Goal: Task Accomplishment & Management: Use online tool/utility

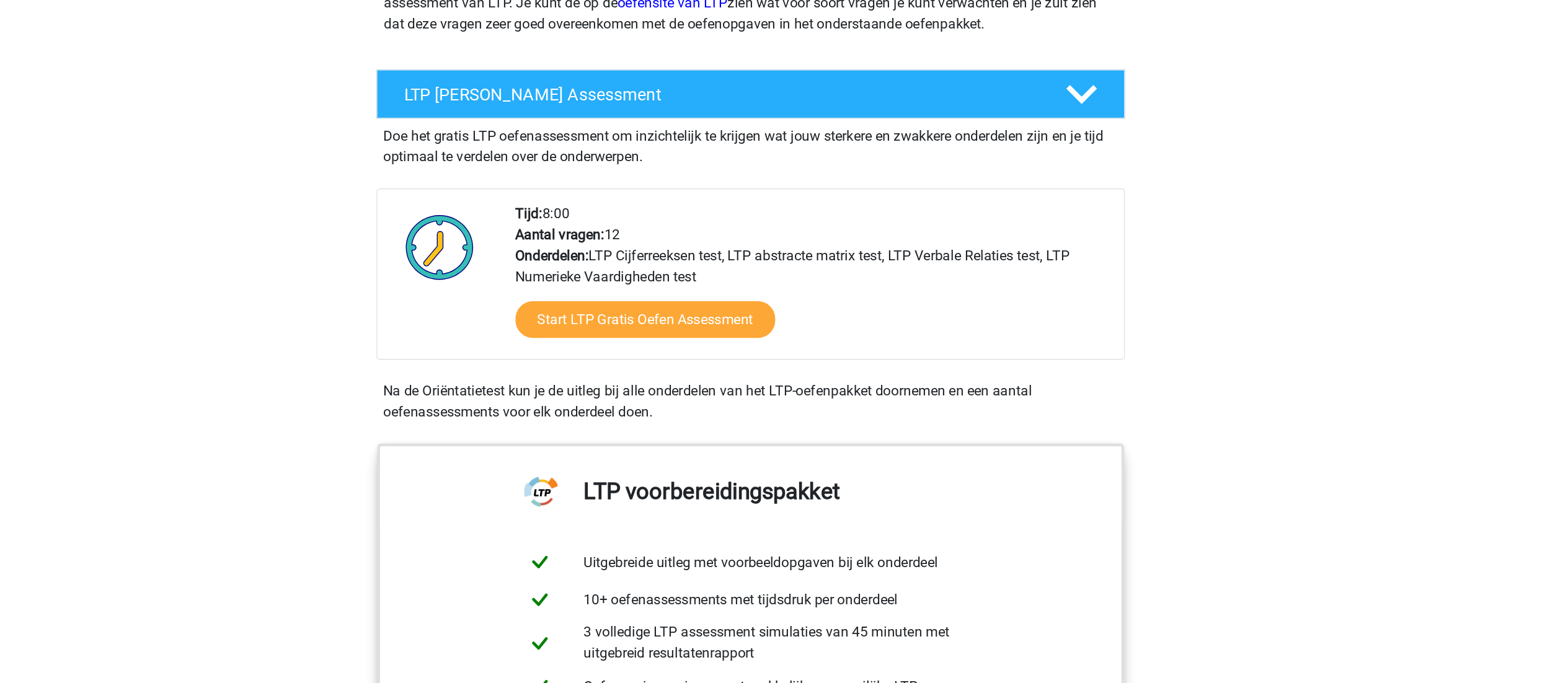
scroll to position [166, 0]
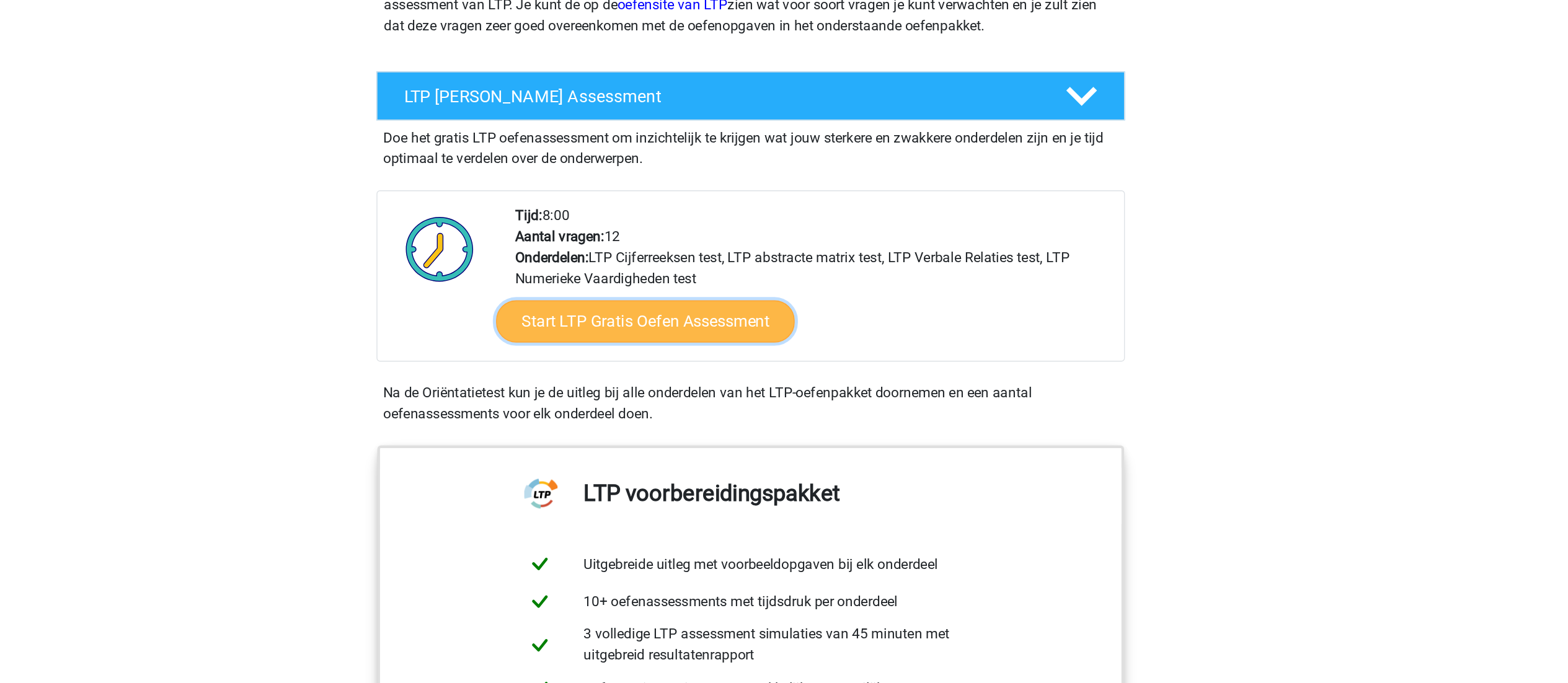
click at [777, 249] on link "Start LTP Gratis Oefen Assessment" at bounding box center [709, 250] width 212 height 30
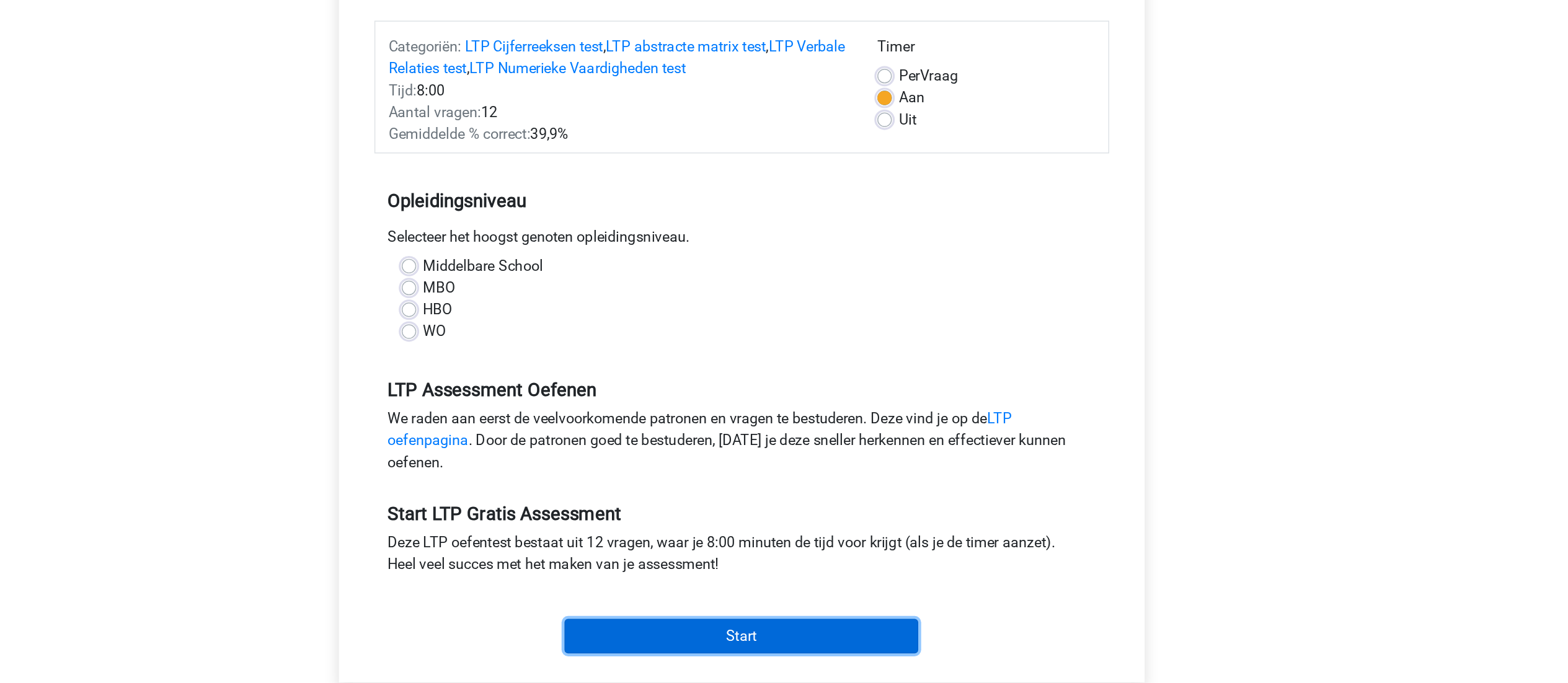
click at [755, 572] on input "Start" at bounding box center [784, 580] width 241 height 23
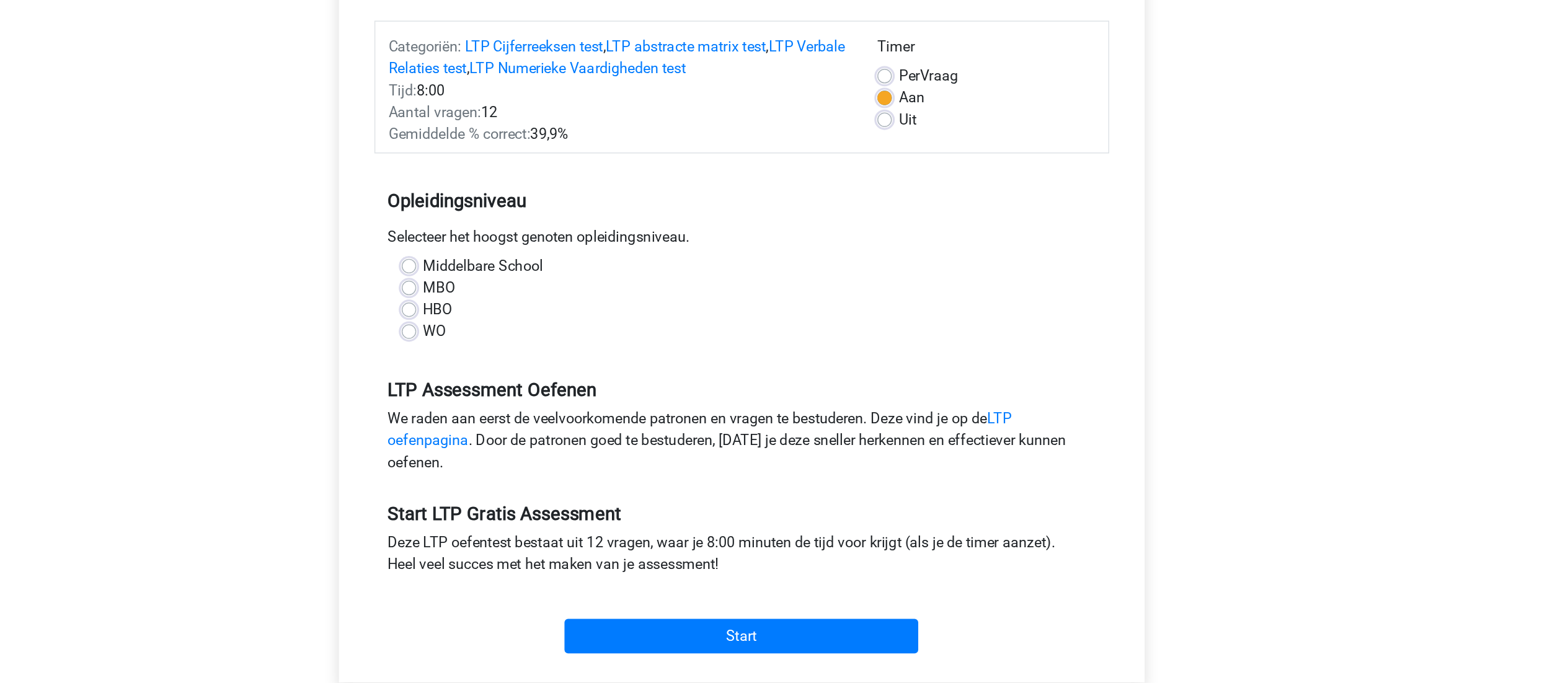
click at [571, 368] on label "WO" at bounding box center [575, 373] width 16 height 15
click at [562, 368] on input "WO" at bounding box center [558, 372] width 10 height 13
radio input "true"
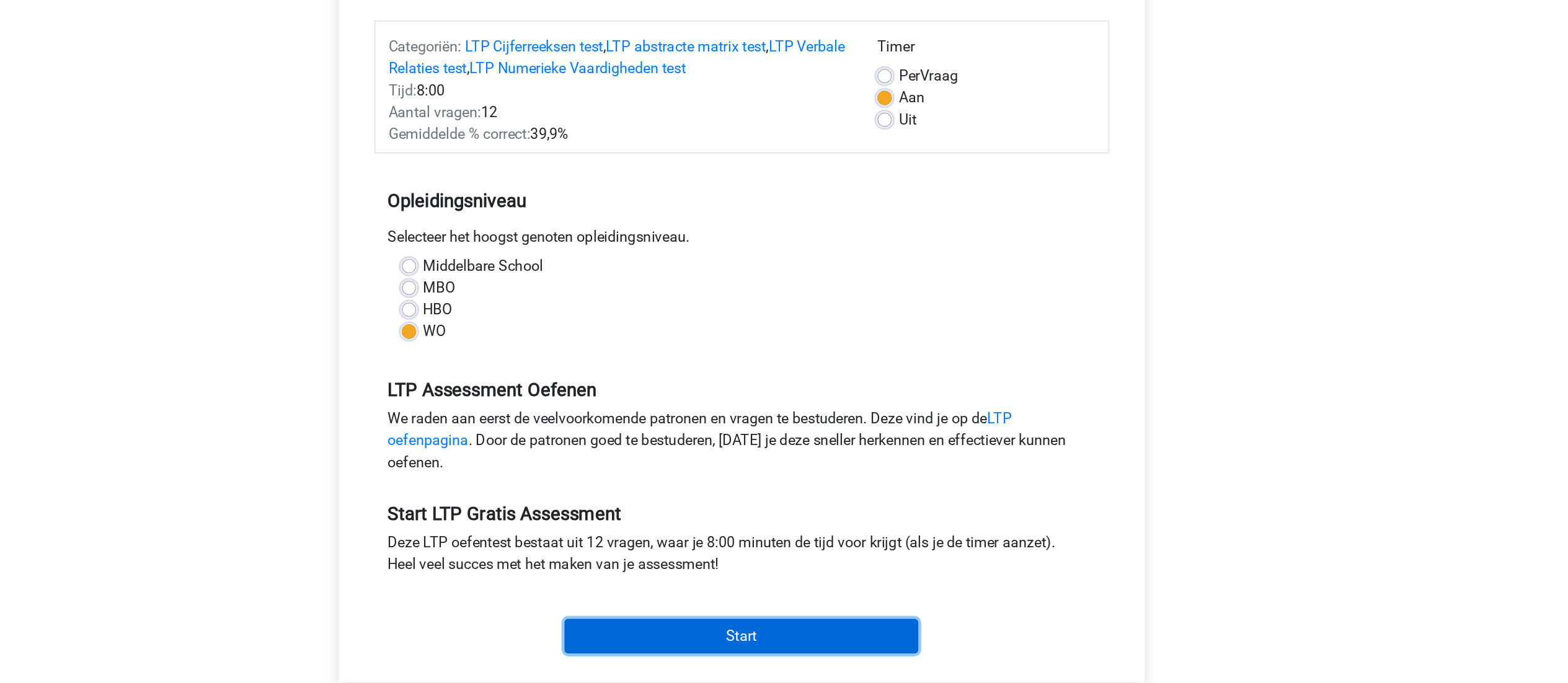
click at [801, 577] on input "Start" at bounding box center [784, 580] width 241 height 23
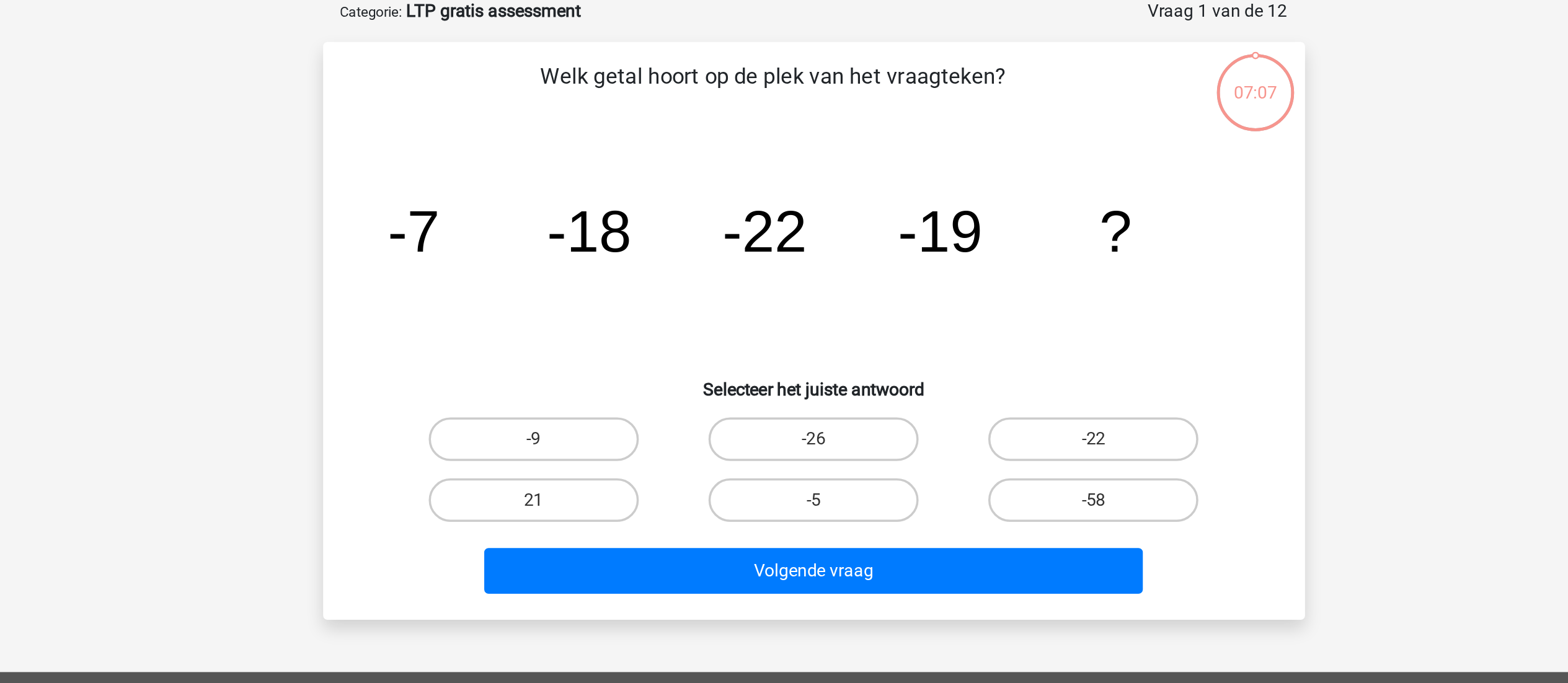
click at [628, 317] on input "-9" at bounding box center [628, 317] width 8 height 8
radio input "true"
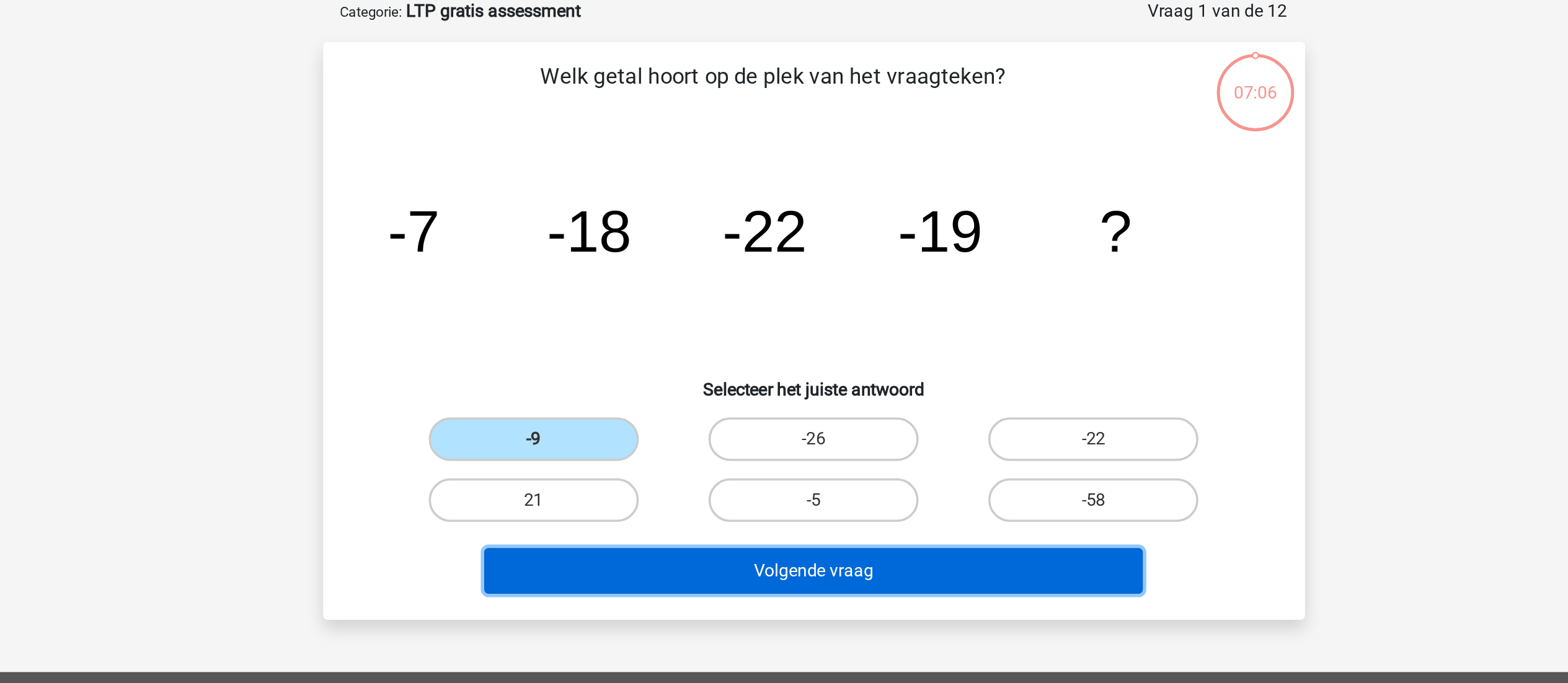
click at [746, 386] on button "Volgende vraag" at bounding box center [784, 388] width 375 height 26
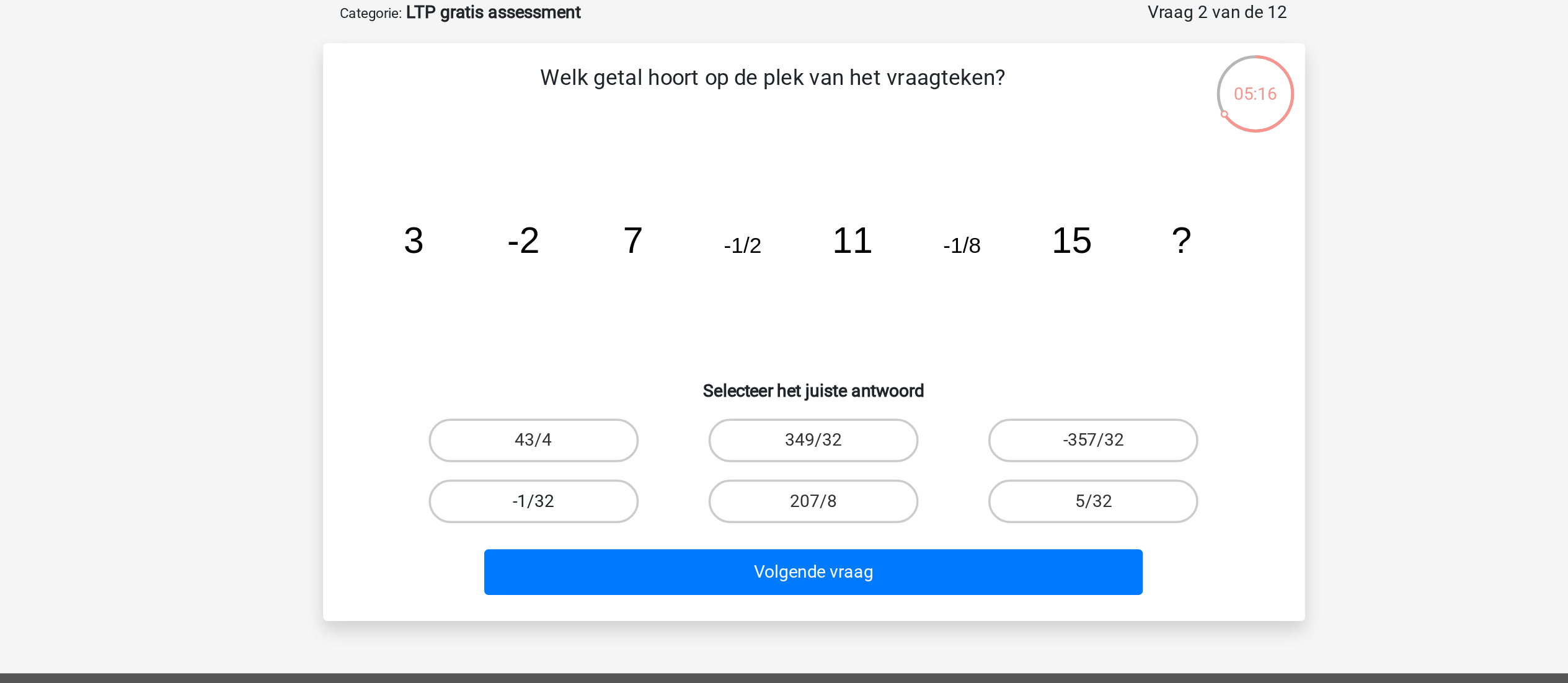
click at [637, 337] on label "-1/32" at bounding box center [624, 347] width 119 height 25
click at [632, 347] on input "-1/32" at bounding box center [628, 351] width 8 height 8
radio input "true"
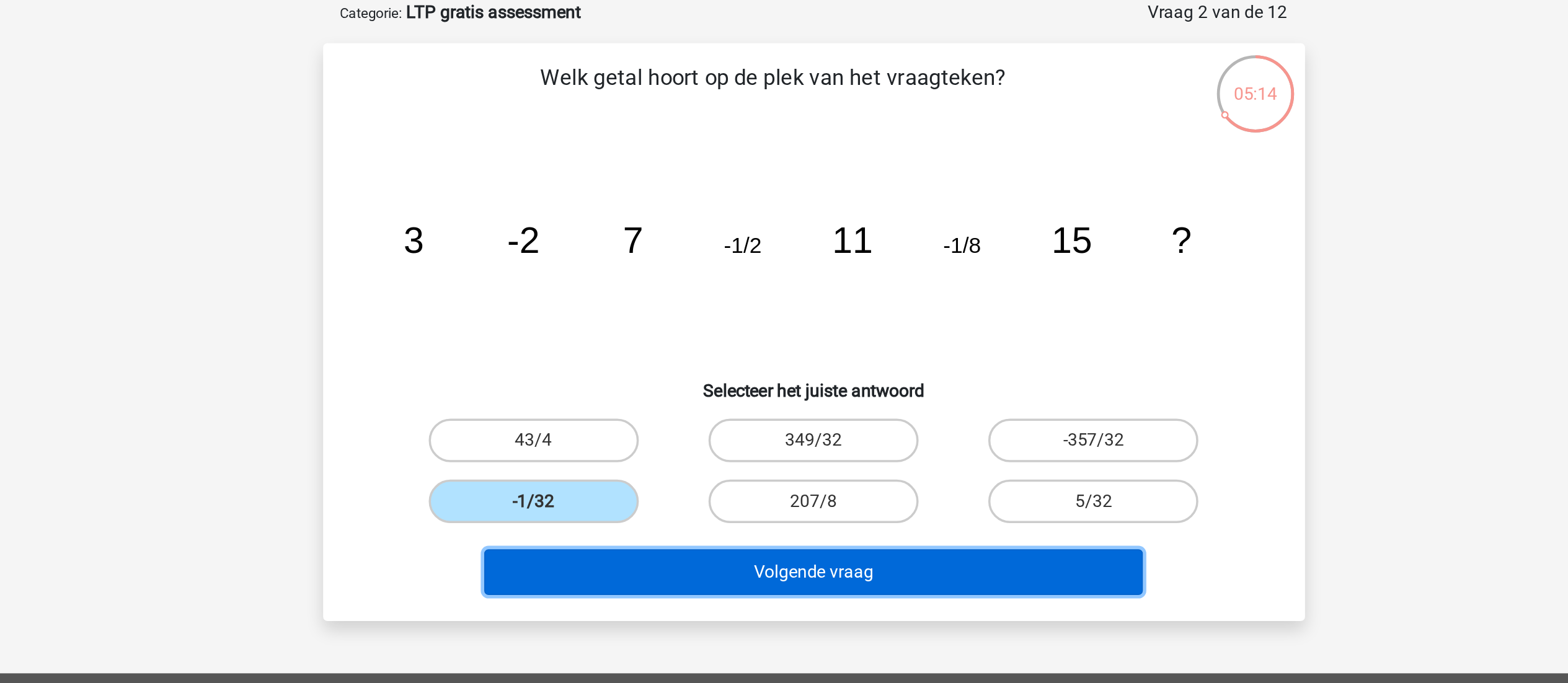
click at [777, 387] on button "Volgende vraag" at bounding box center [784, 388] width 375 height 26
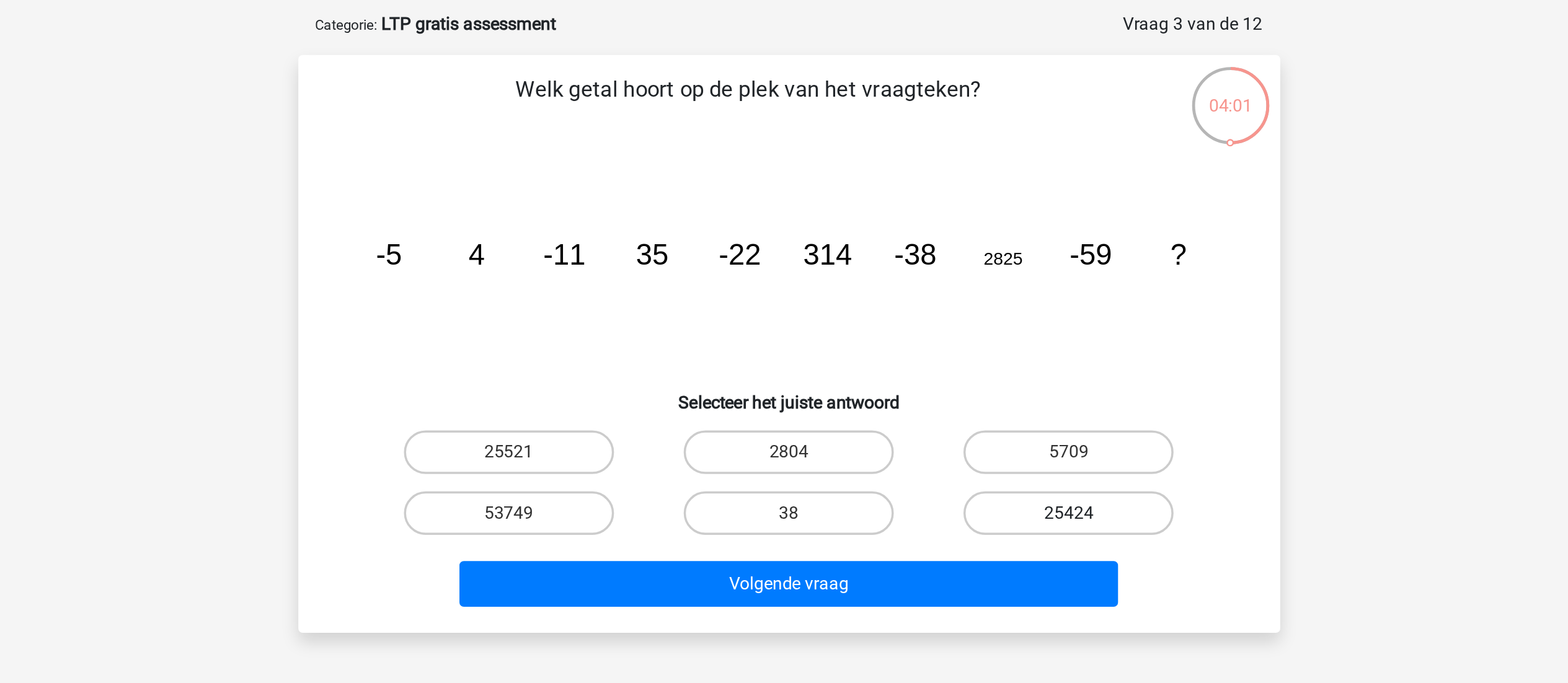
click at [939, 342] on label "25424" at bounding box center [943, 347] width 119 height 25
click at [944, 347] on input "25424" at bounding box center [947, 351] width 8 height 8
radio input "true"
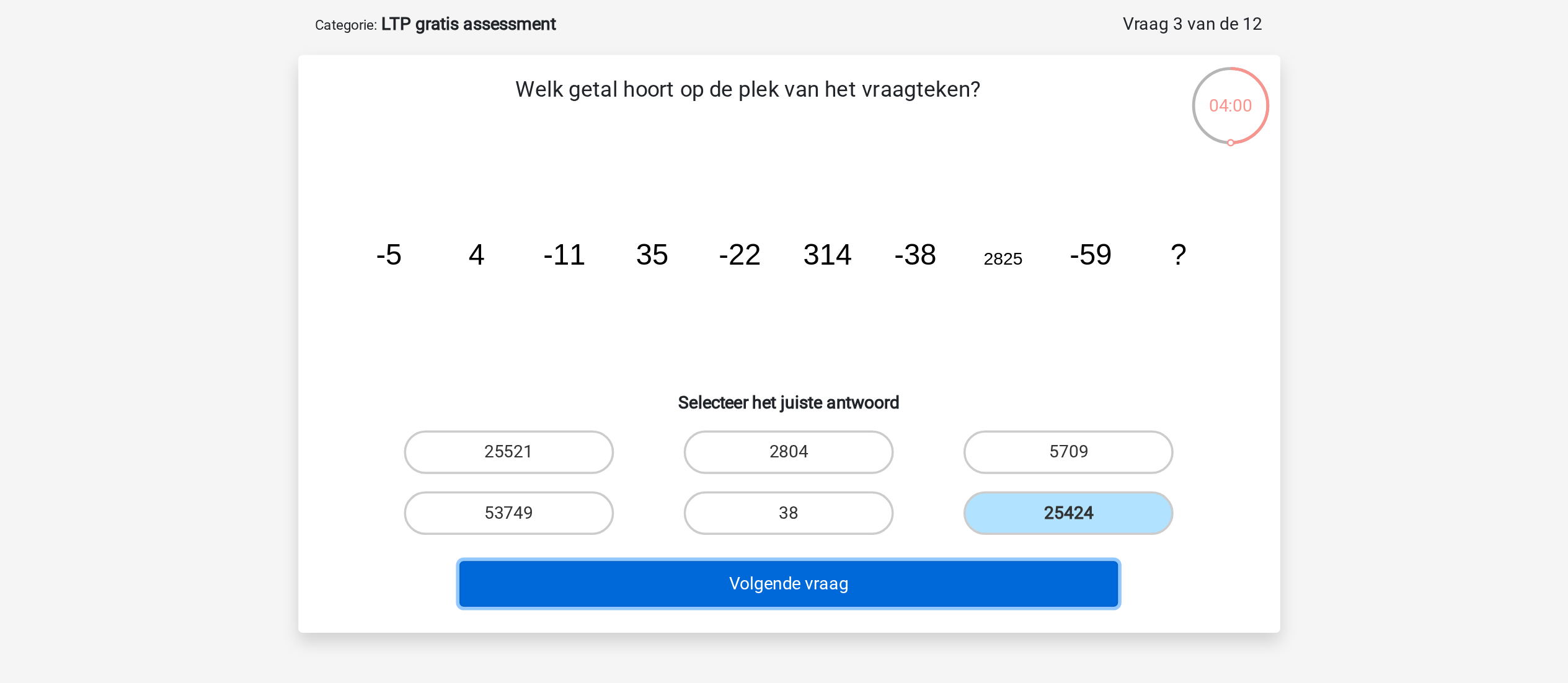
click at [915, 391] on button "Volgende vraag" at bounding box center [784, 388] width 375 height 26
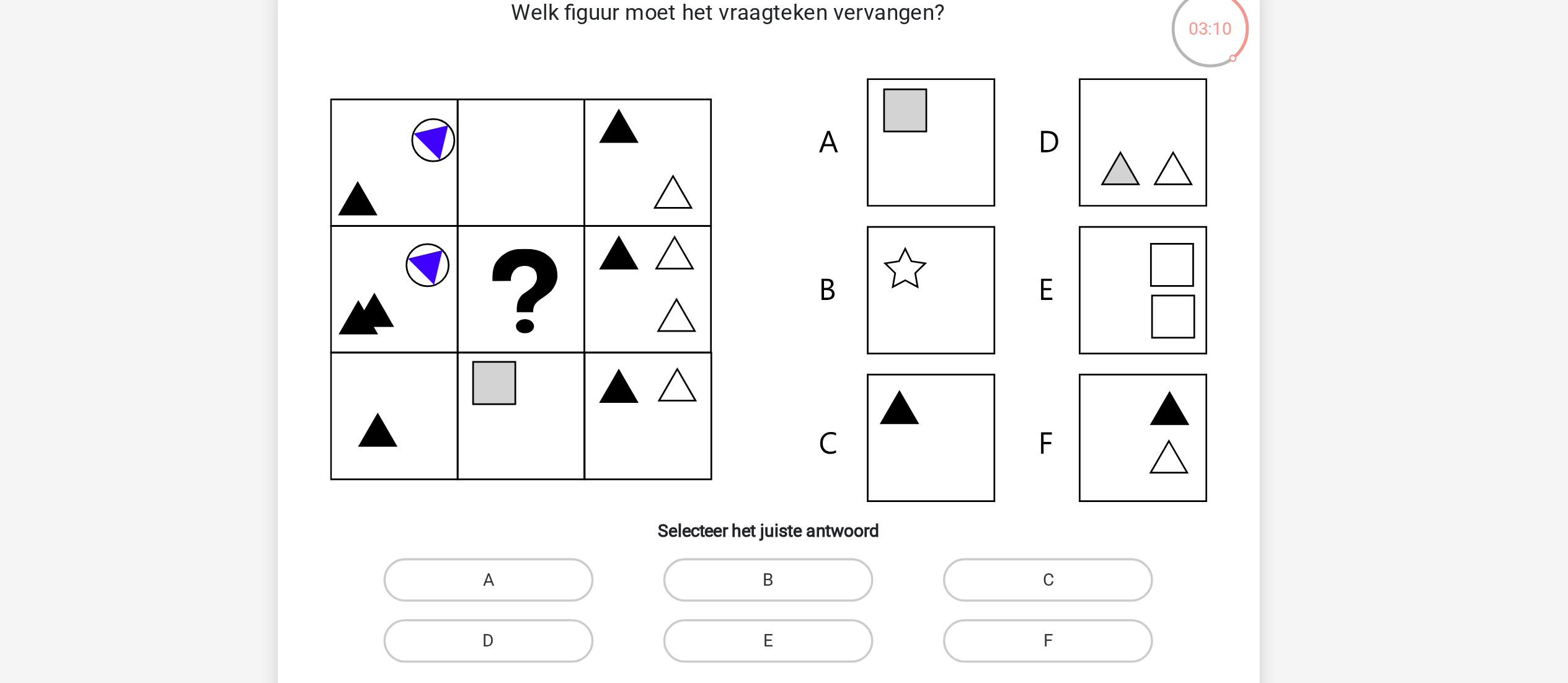
click at [878, 283] on icon at bounding box center [784, 265] width 500 height 241
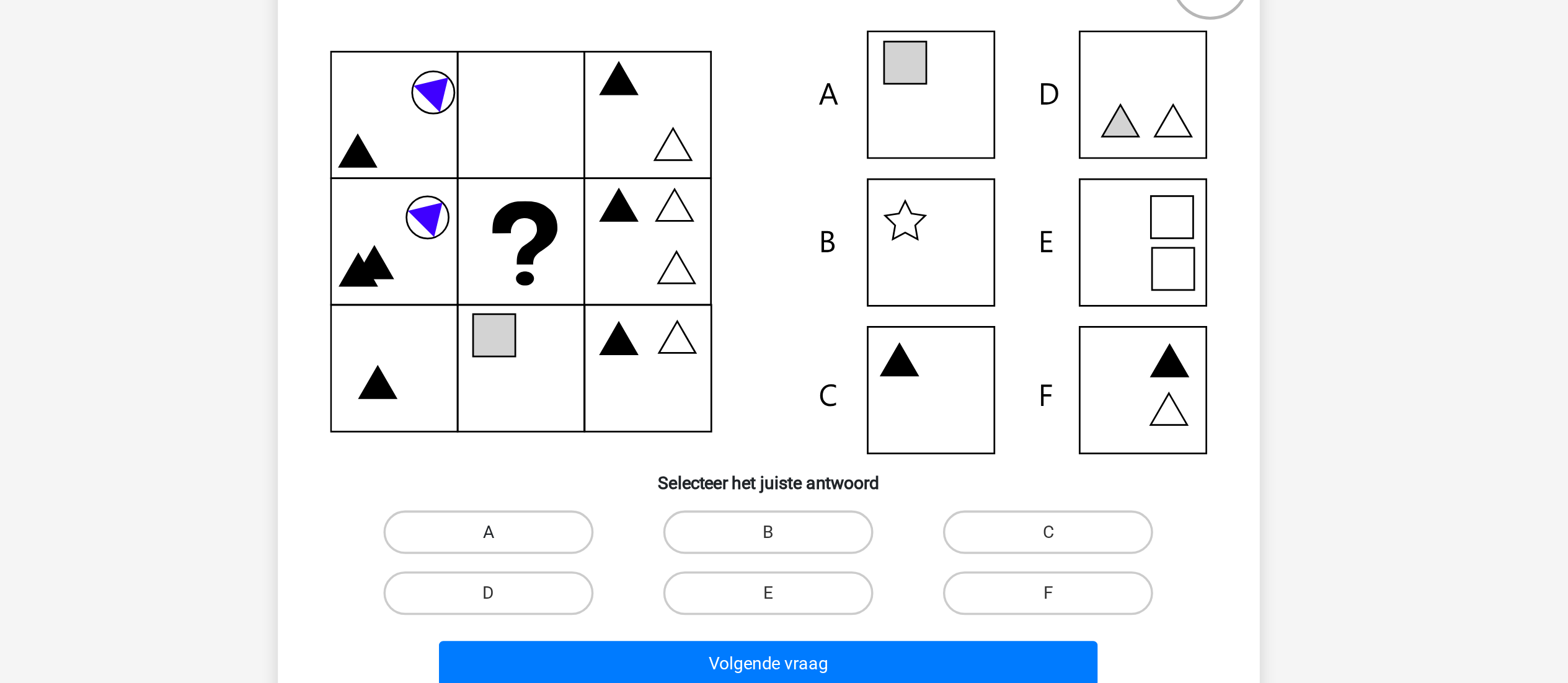
click at [634, 424] on label "A" at bounding box center [624, 429] width 119 height 25
click at [632, 429] on input "A" at bounding box center [628, 433] width 8 height 8
radio input "true"
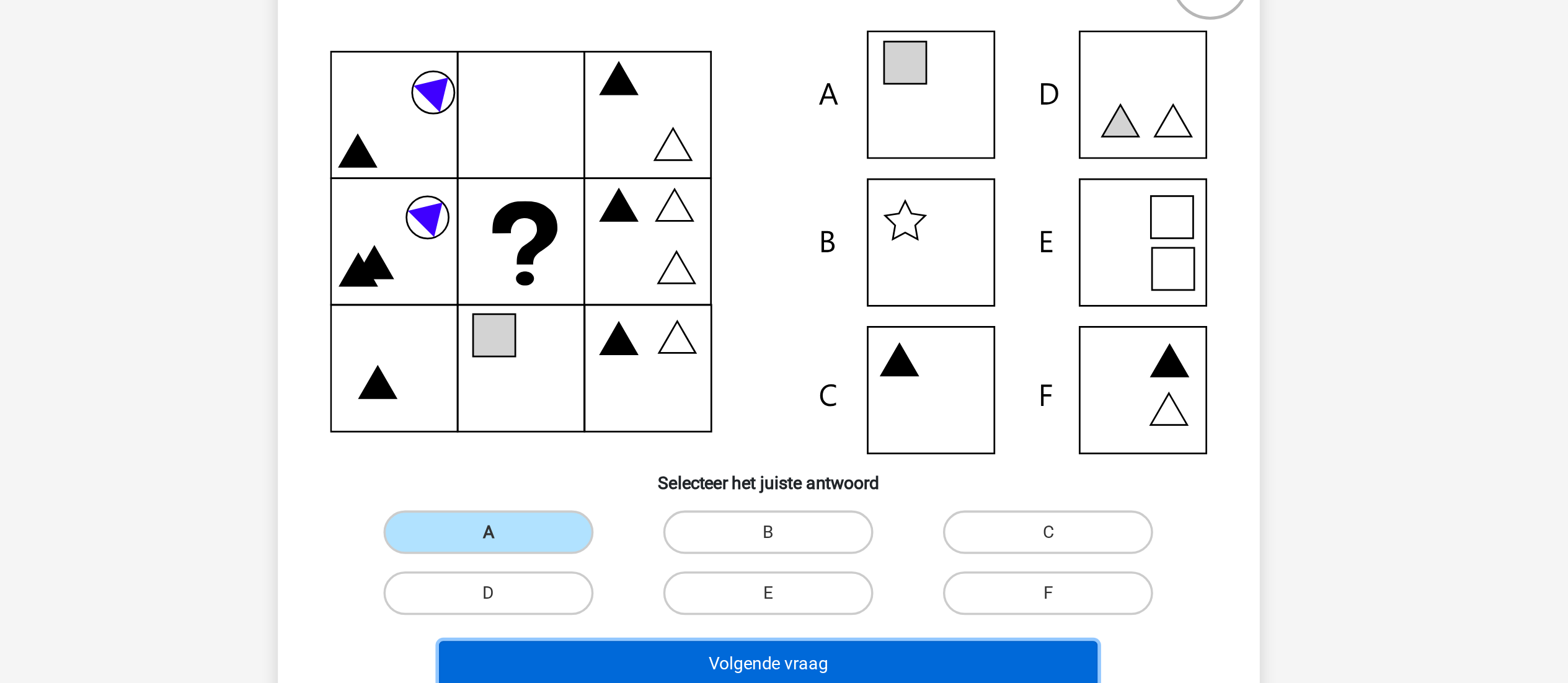
click at [838, 501] on button "Volgende vraag" at bounding box center [784, 504] width 375 height 26
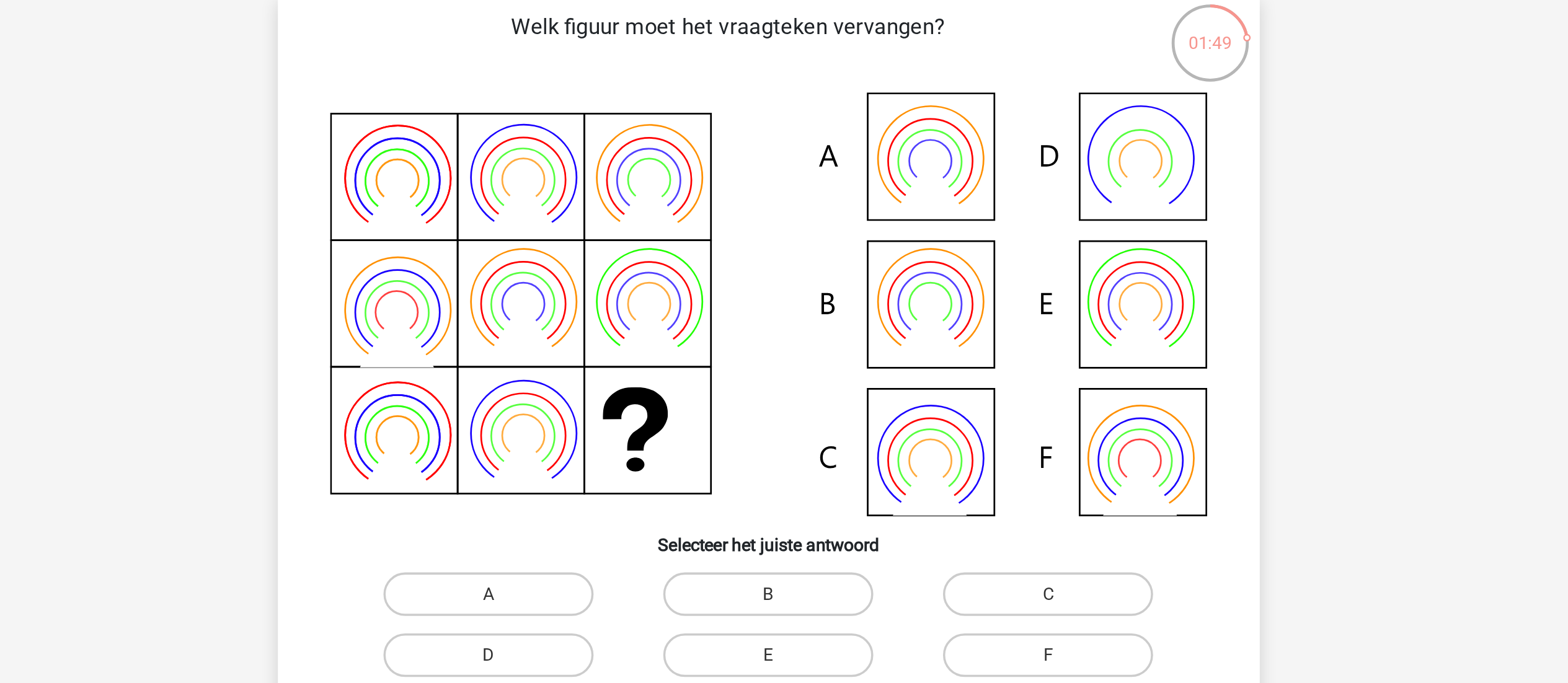
click at [888, 265] on icon at bounding box center [876, 264] width 24 height 24
click at [793, 422] on label "B" at bounding box center [784, 429] width 119 height 25
click at [792, 429] on input "B" at bounding box center [788, 433] width 8 height 8
radio input "true"
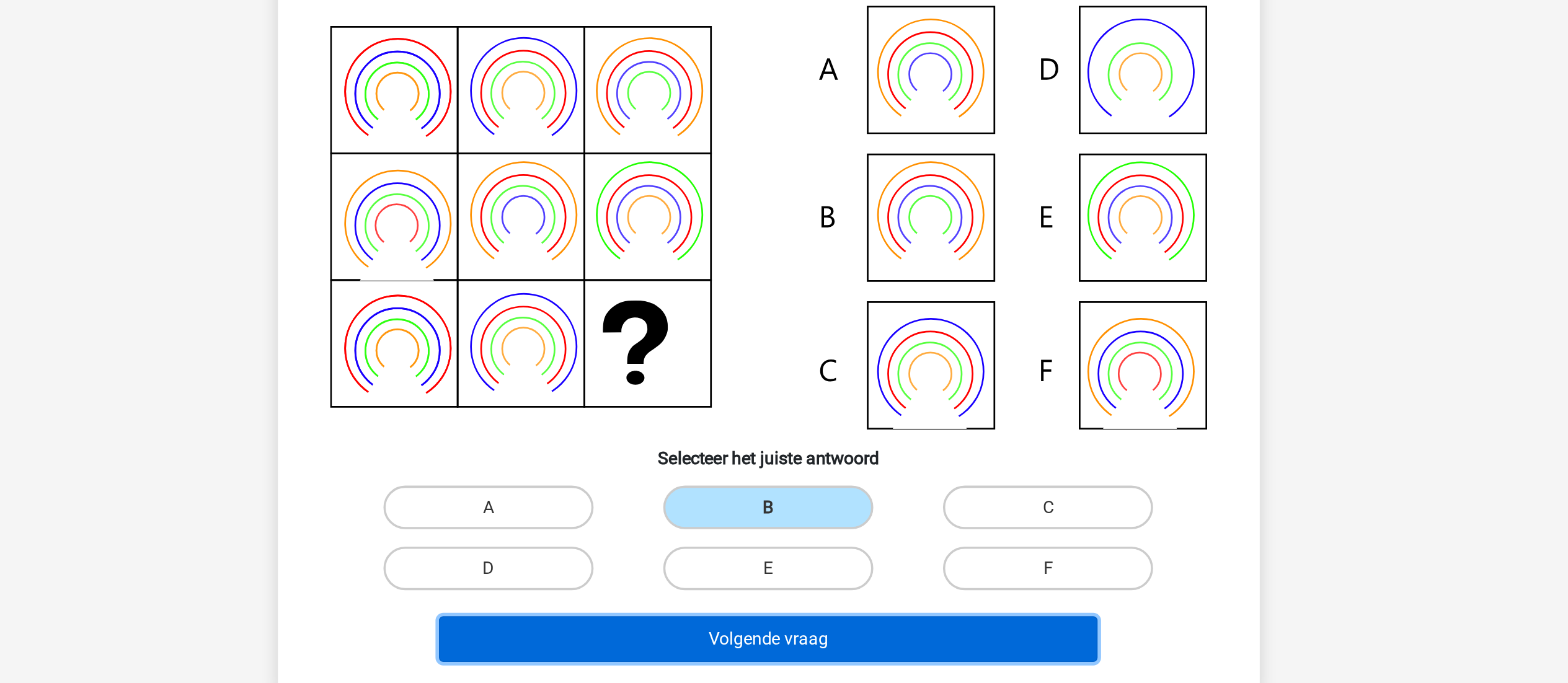
click at [744, 501] on button "Volgende vraag" at bounding box center [784, 504] width 375 height 26
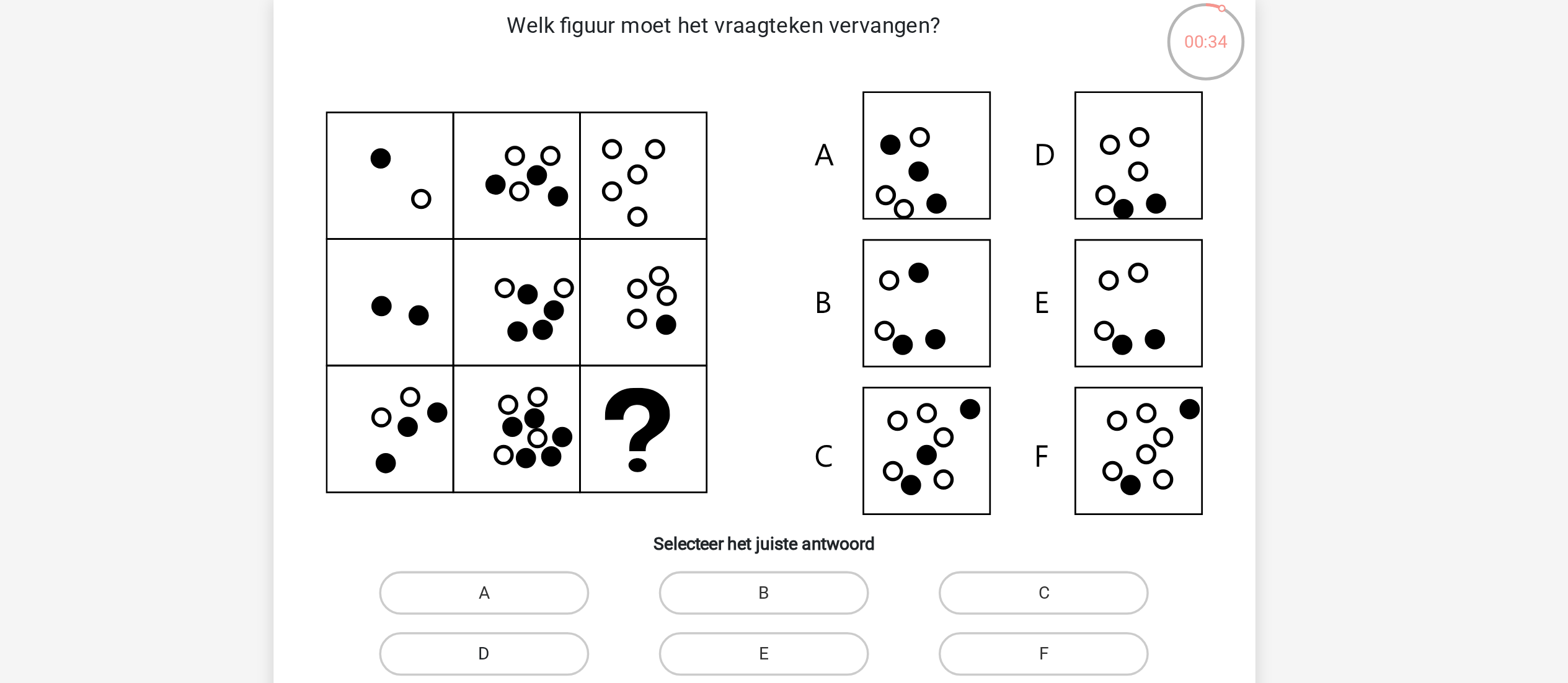
click at [632, 462] on label "D" at bounding box center [624, 464] width 119 height 25
click at [632, 464] on input "D" at bounding box center [628, 468] width 8 height 8
radio input "true"
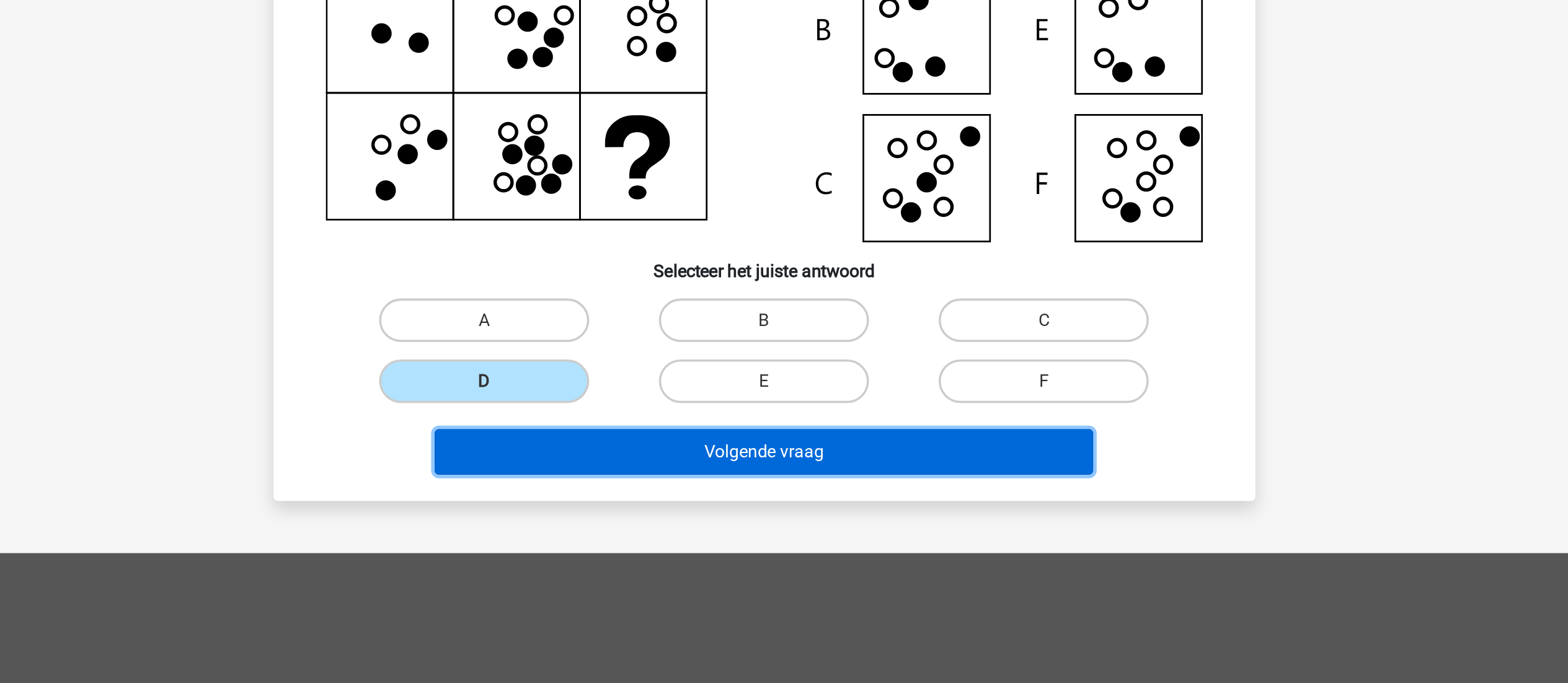
click at [866, 505] on button "Volgende vraag" at bounding box center [784, 504] width 375 height 26
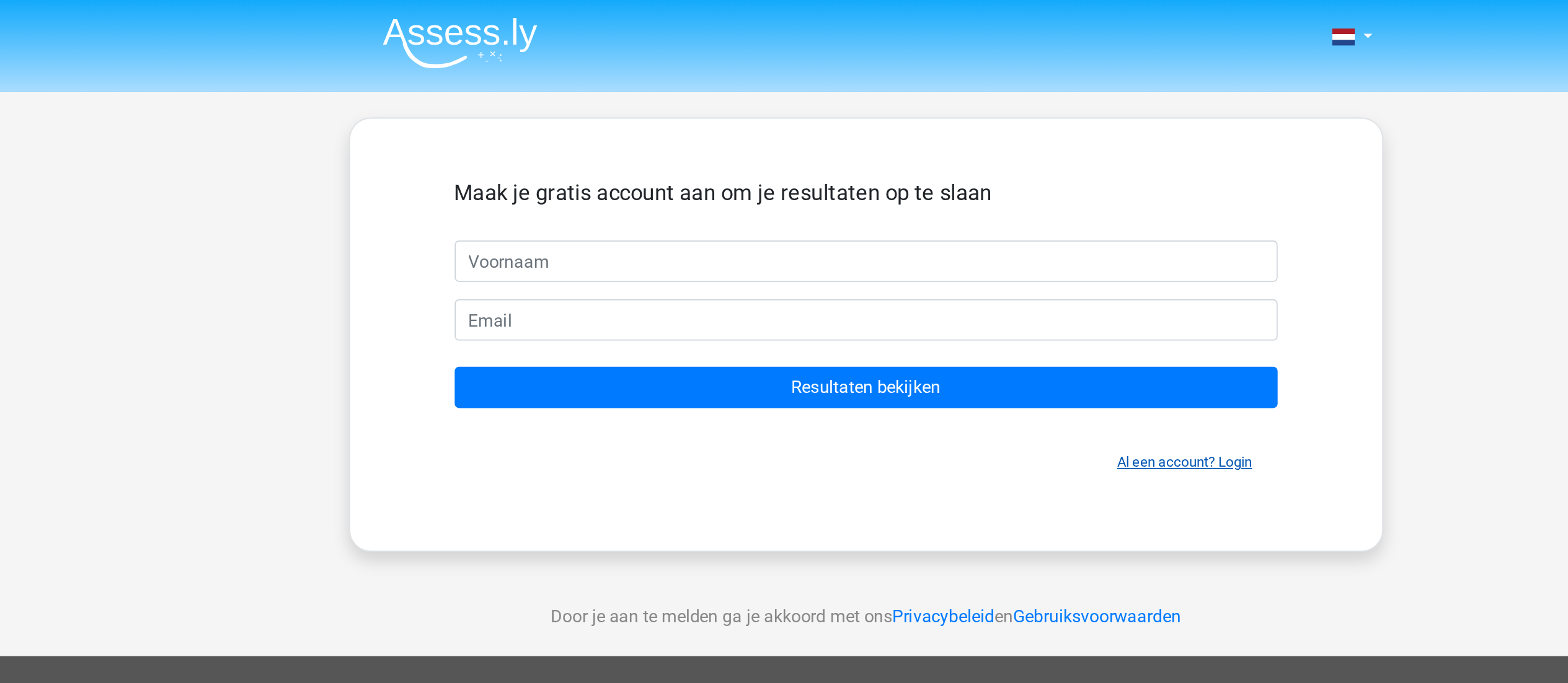
click at [987, 265] on link "Al een account? Login" at bounding box center [966, 263] width 77 height 9
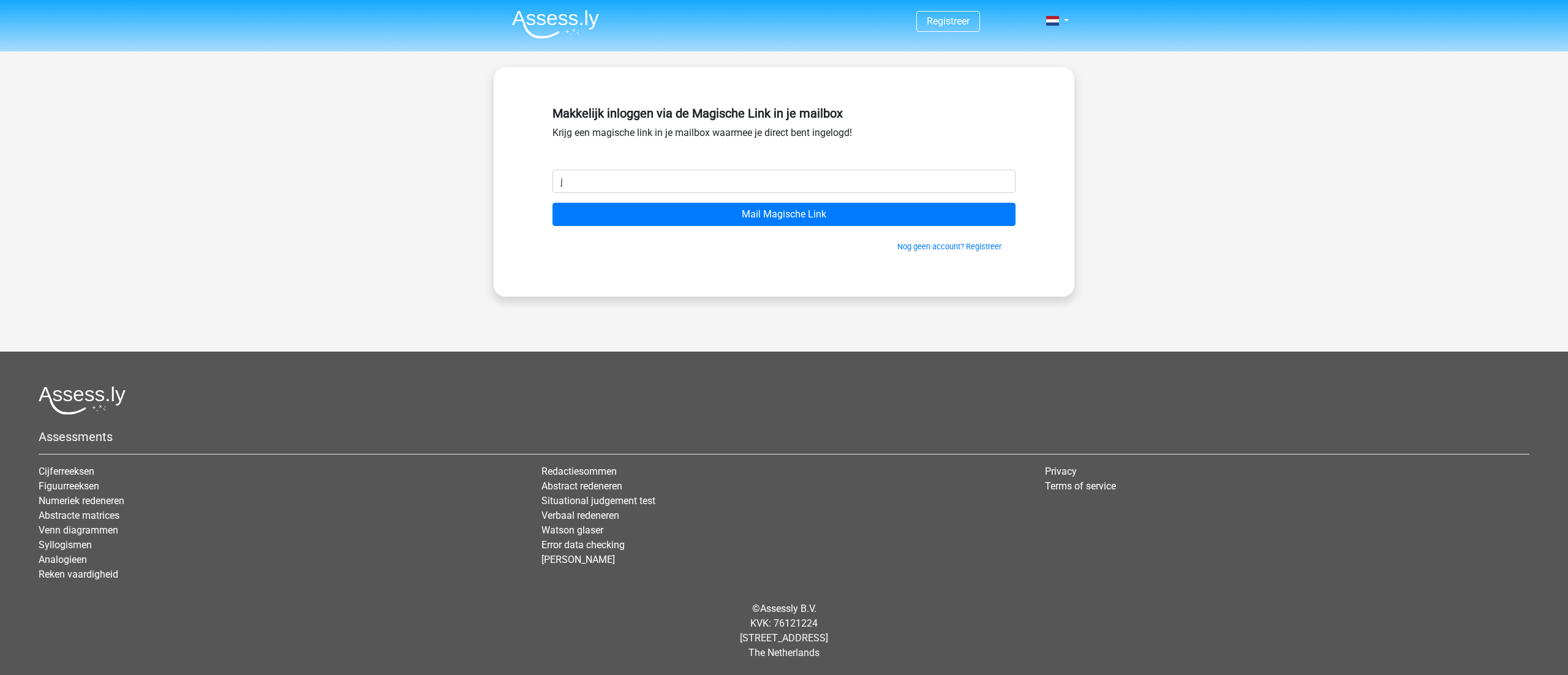
type input "[EMAIL_ADDRESS][DOMAIN_NAME]"
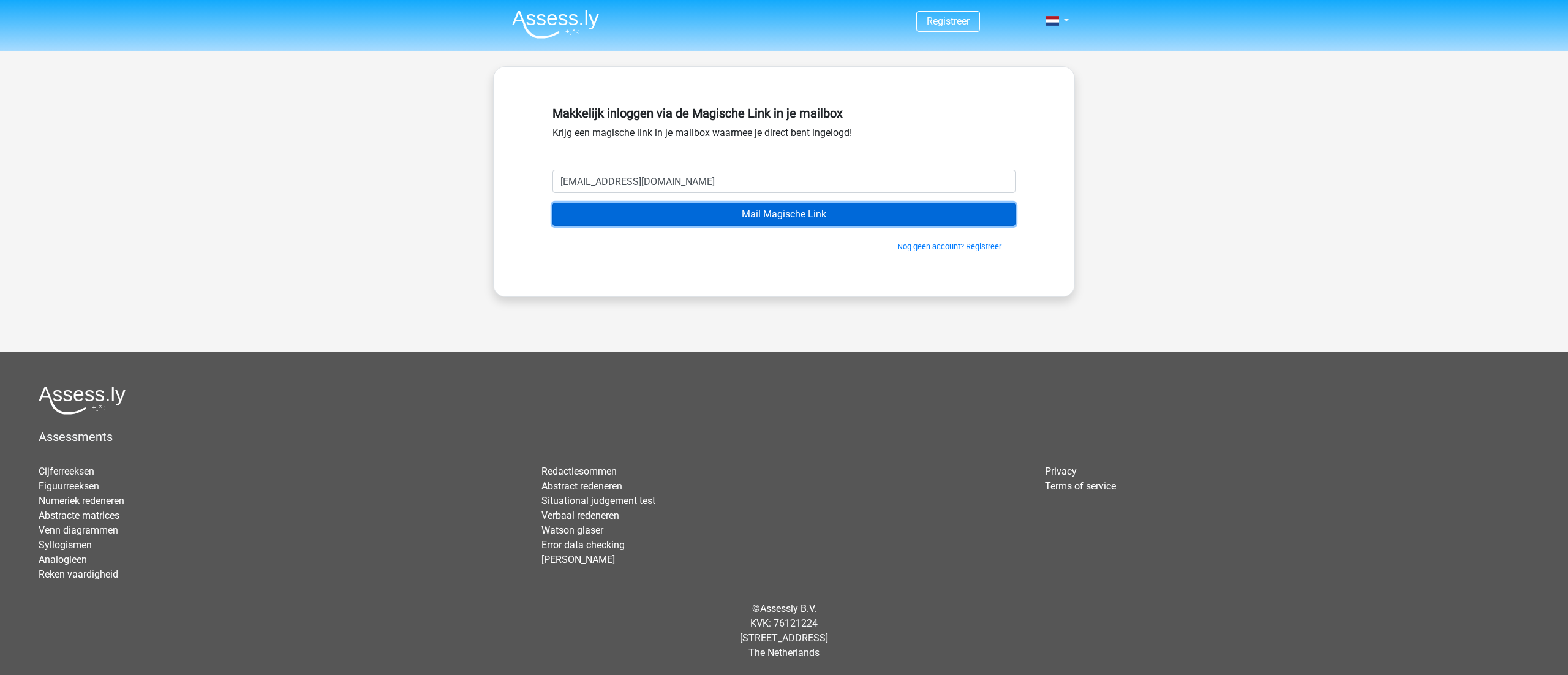
click at [794, 211] on input "Mail Magische Link" at bounding box center [784, 214] width 463 height 23
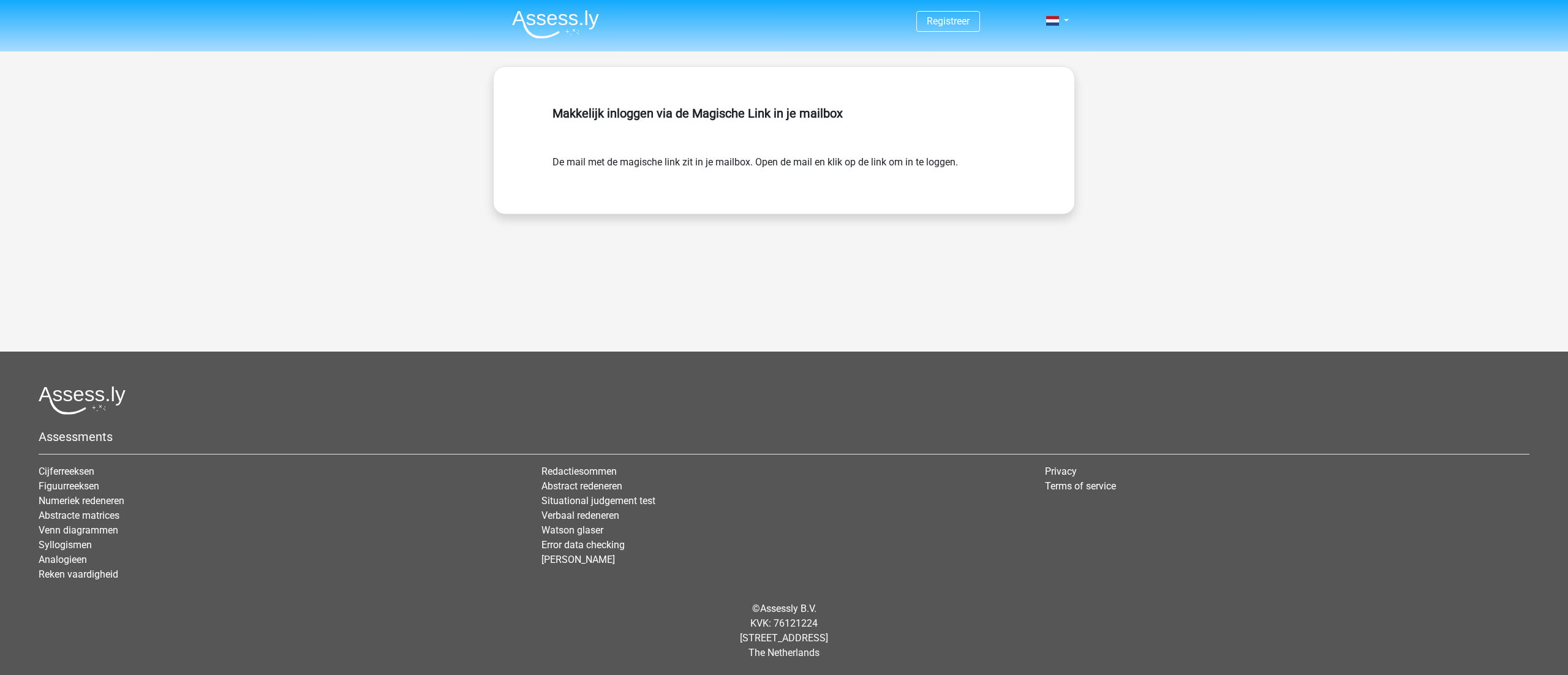
click at [545, 12] on img at bounding box center [555, 24] width 87 height 29
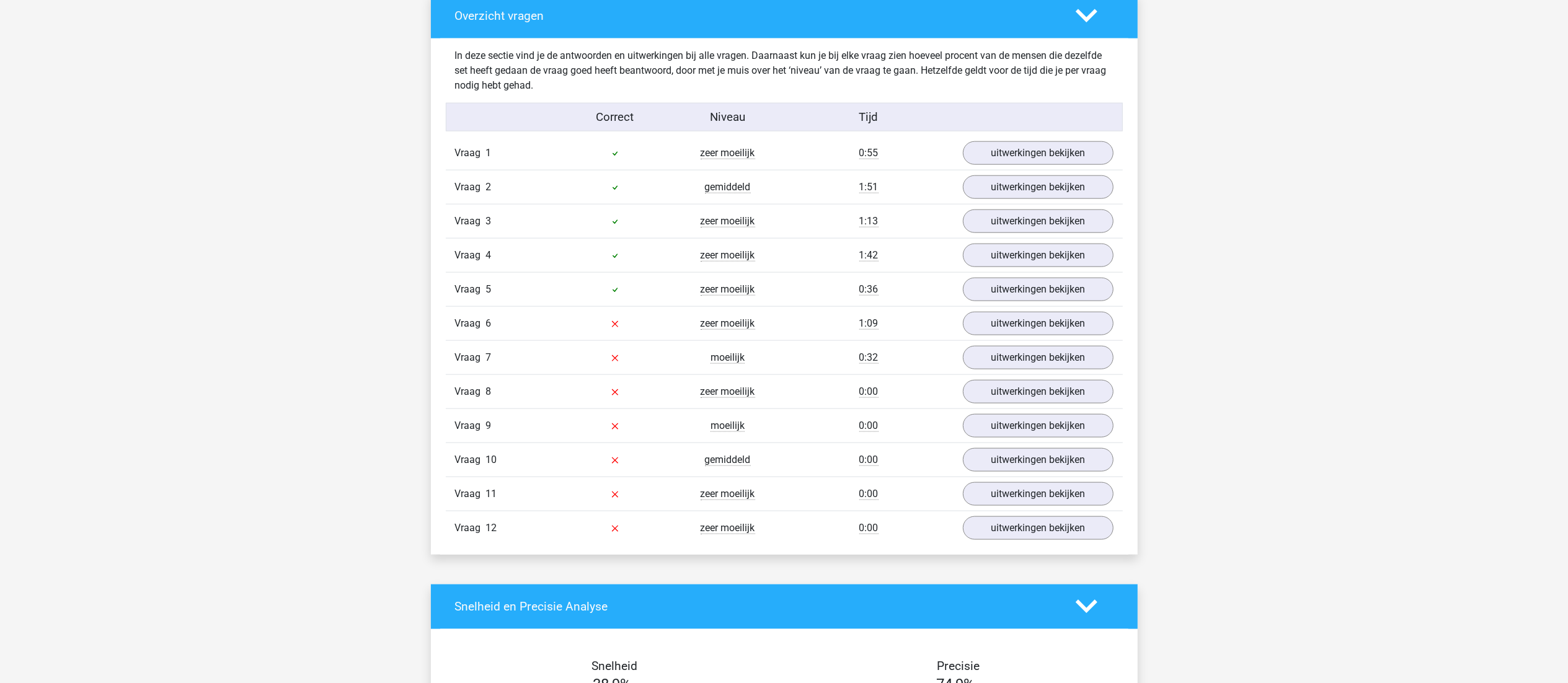
scroll to position [1380, 0]
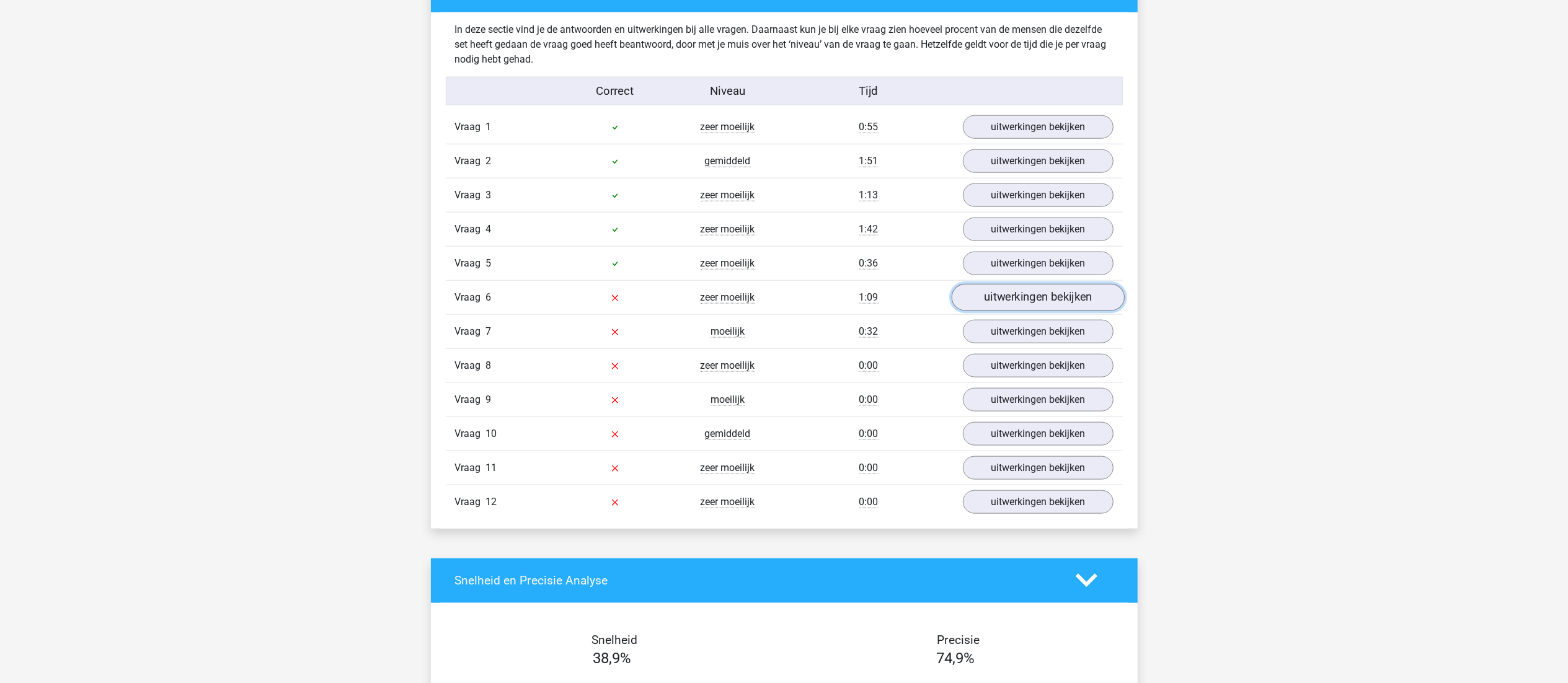
click at [1049, 301] on link "uitwerkingen bekijken" at bounding box center [1037, 297] width 173 height 27
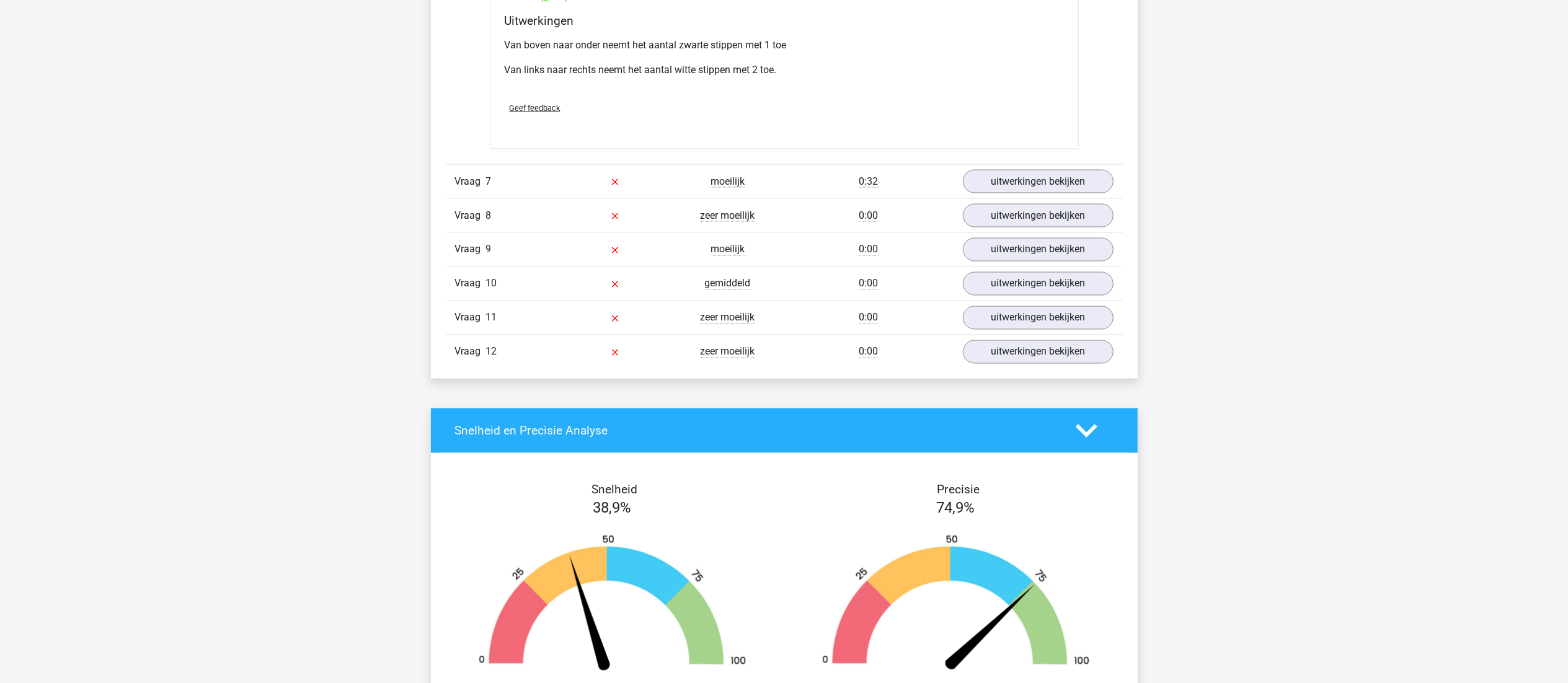
scroll to position [2066, 0]
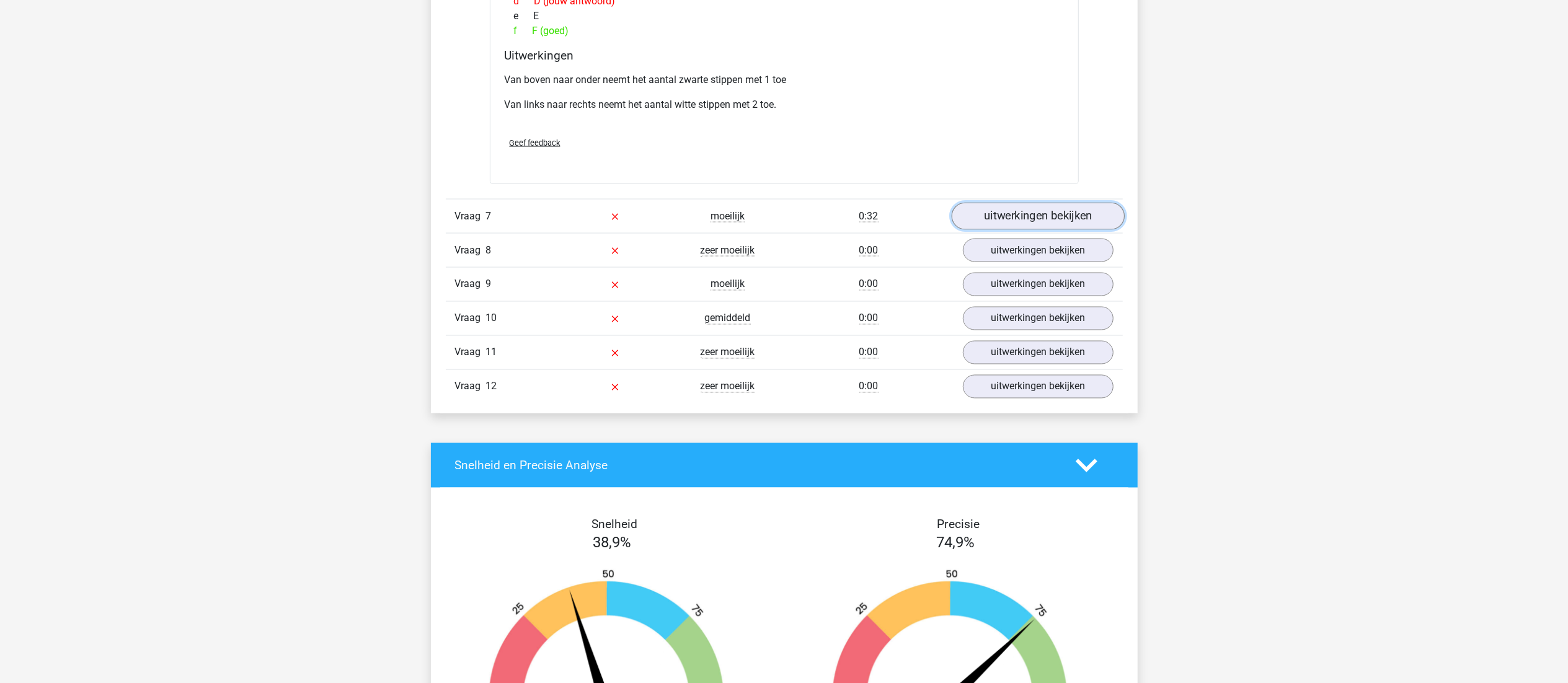
click at [1010, 230] on link "uitwerkingen bekijken" at bounding box center [1037, 216] width 173 height 27
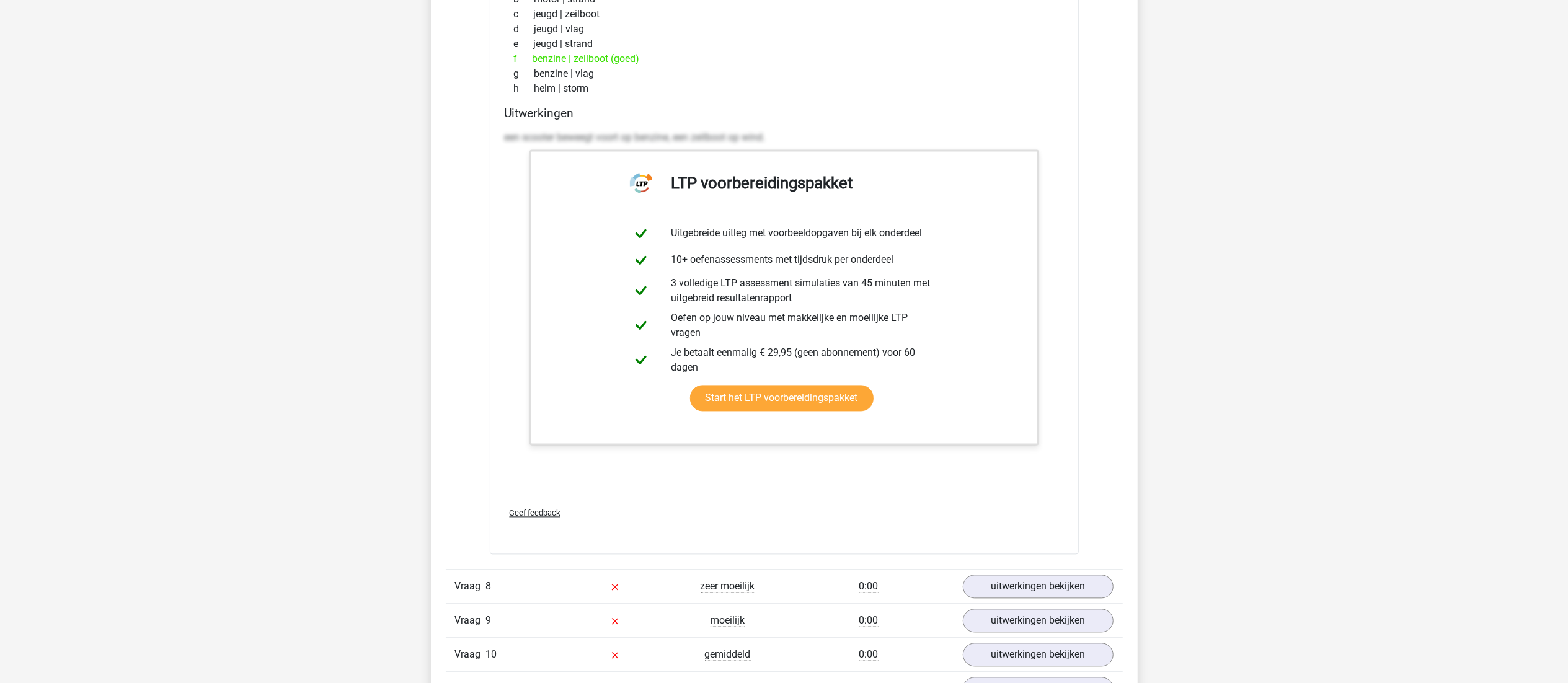
scroll to position [2401, 0]
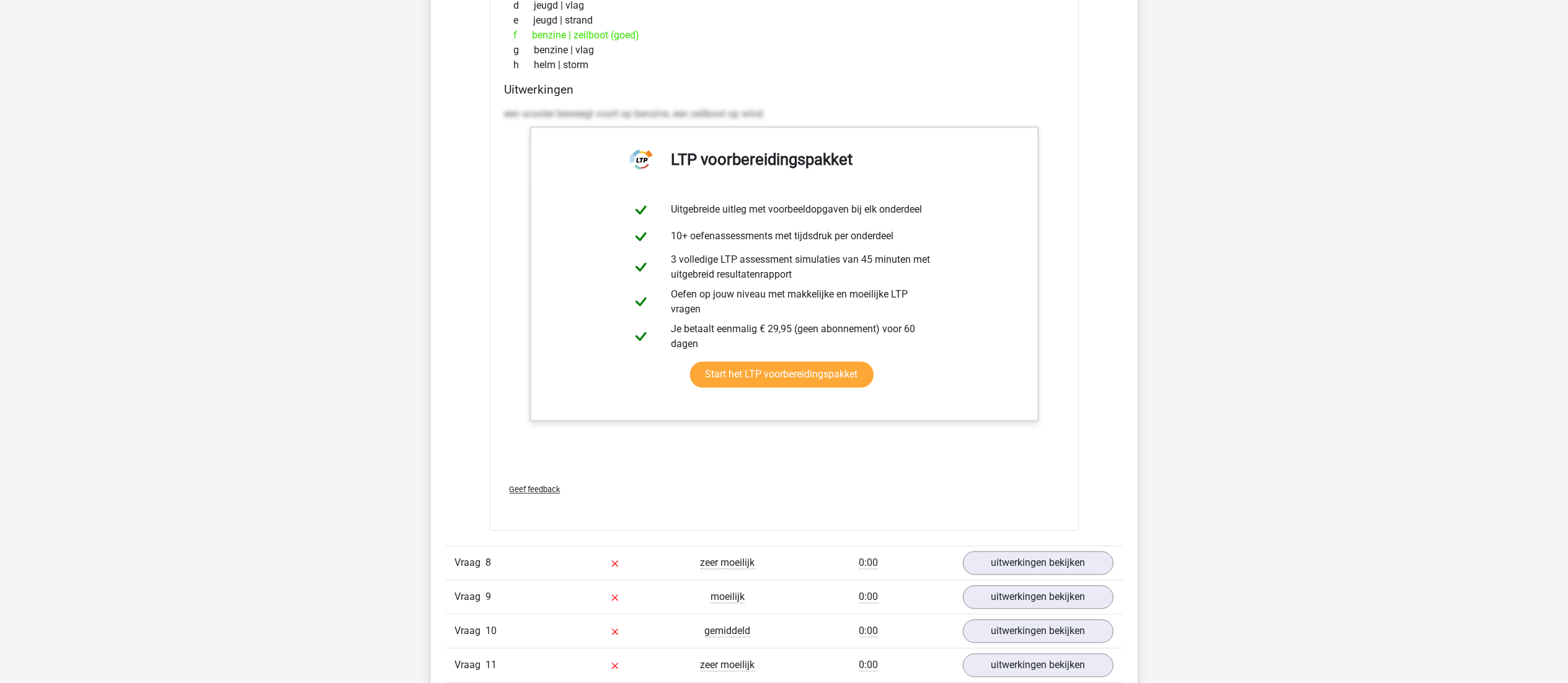
click at [688, 564] on div "zeer moeilijk" at bounding box center [727, 563] width 113 height 15
click at [1015, 574] on link "uitwerkingen bekijken" at bounding box center [1037, 562] width 173 height 27
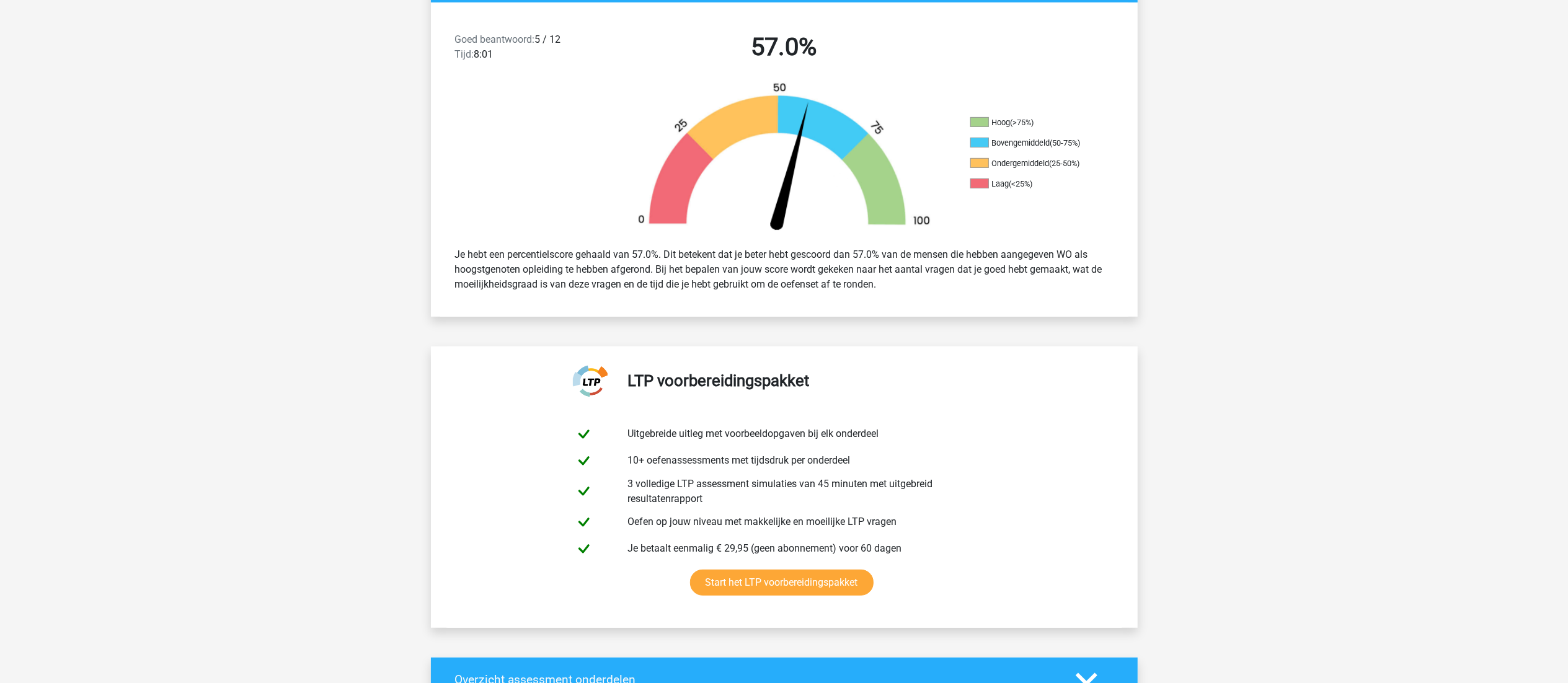
scroll to position [0, 0]
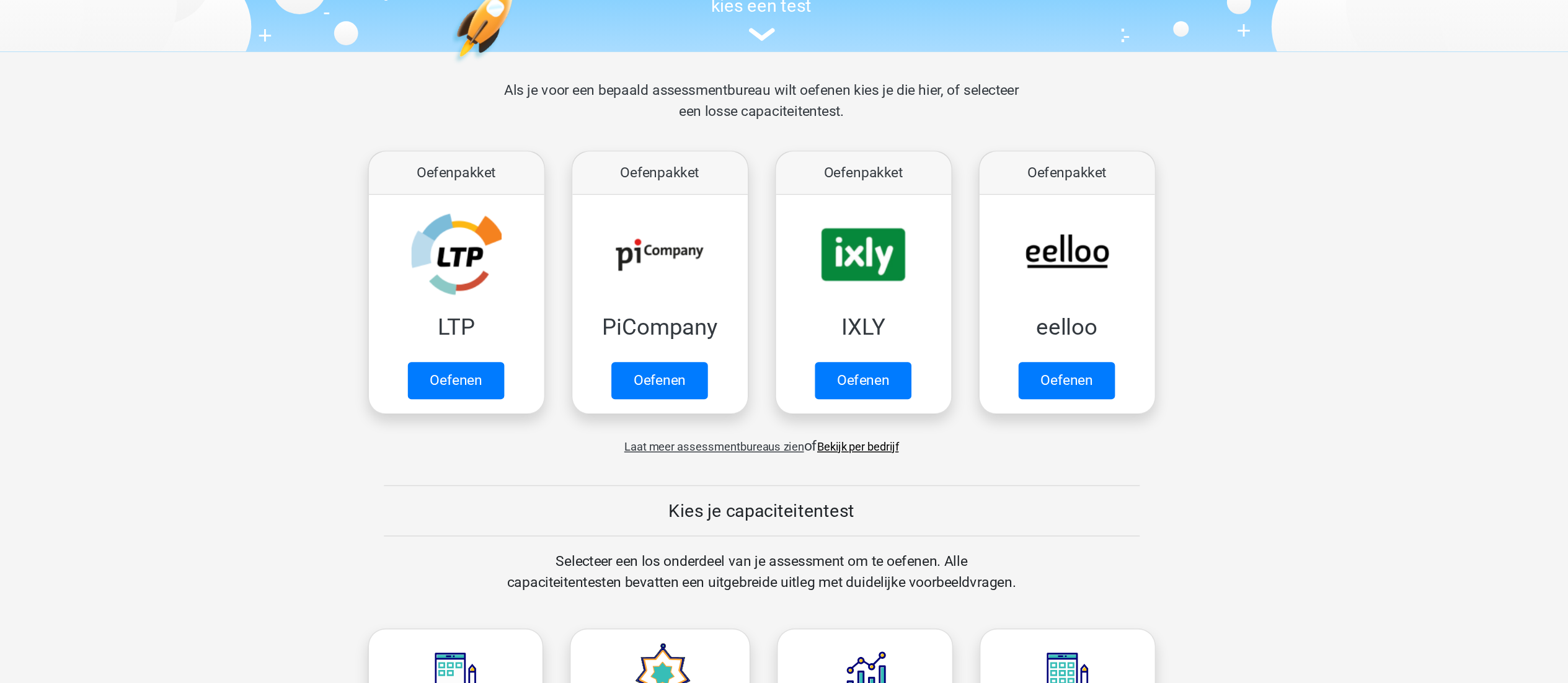
scroll to position [58, 0]
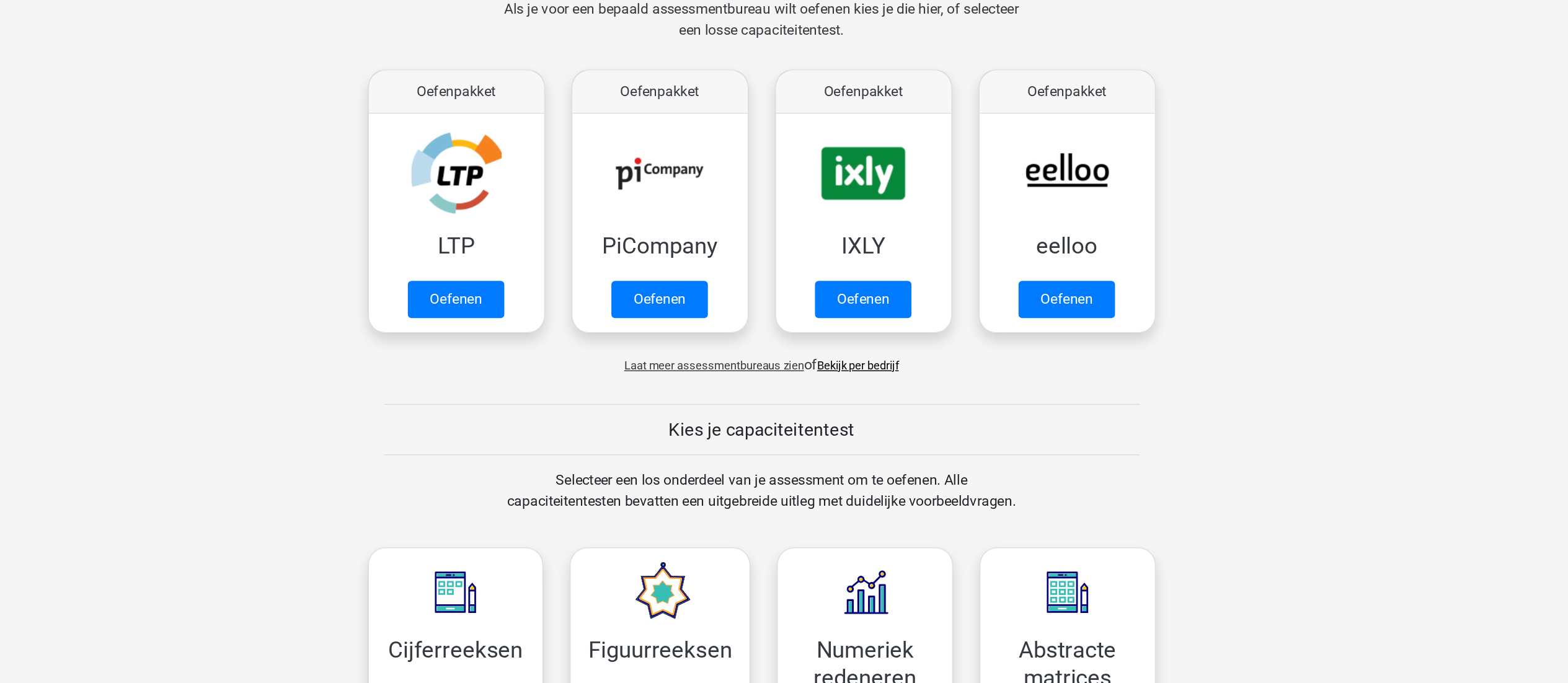
click at [809, 400] on span "Laat meer assessmentbureaus zien" at bounding box center [751, 395] width 126 height 9
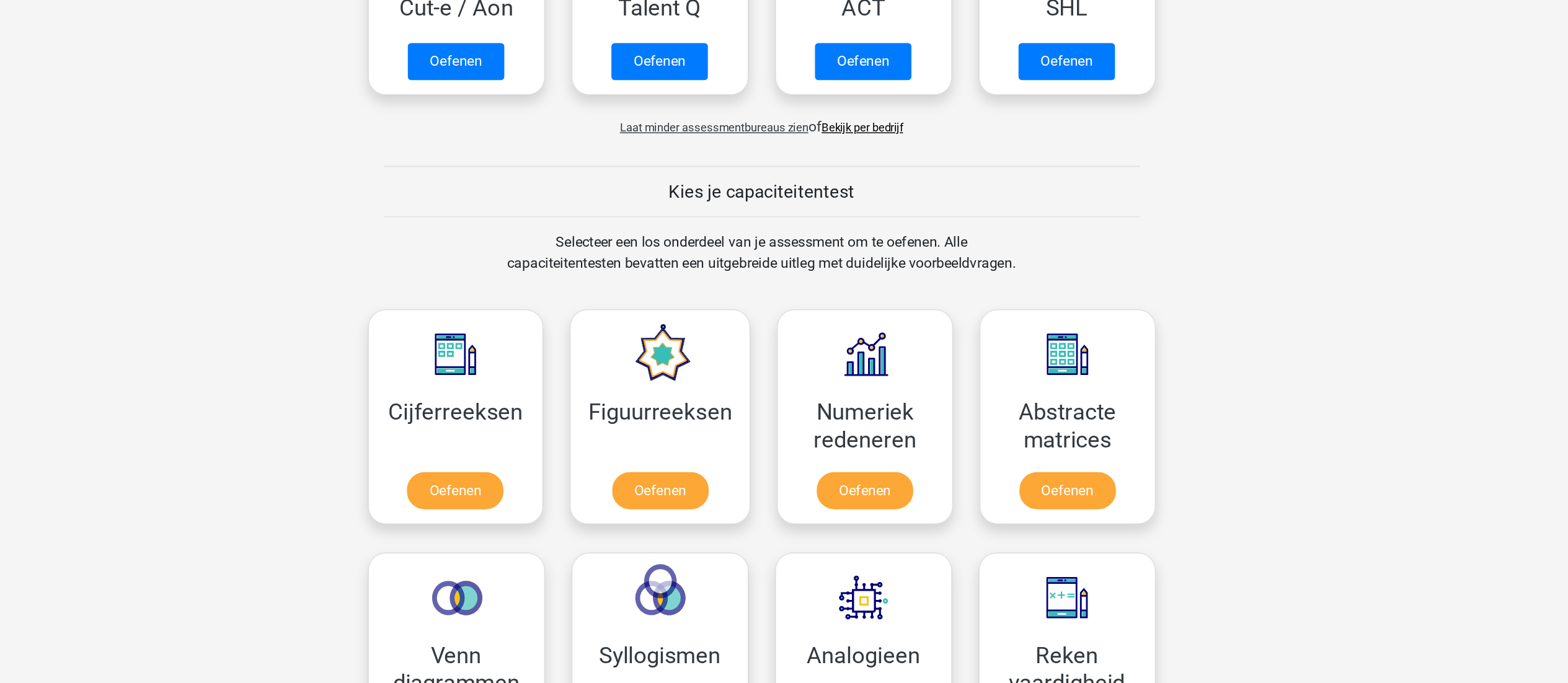
scroll to position [788, 0]
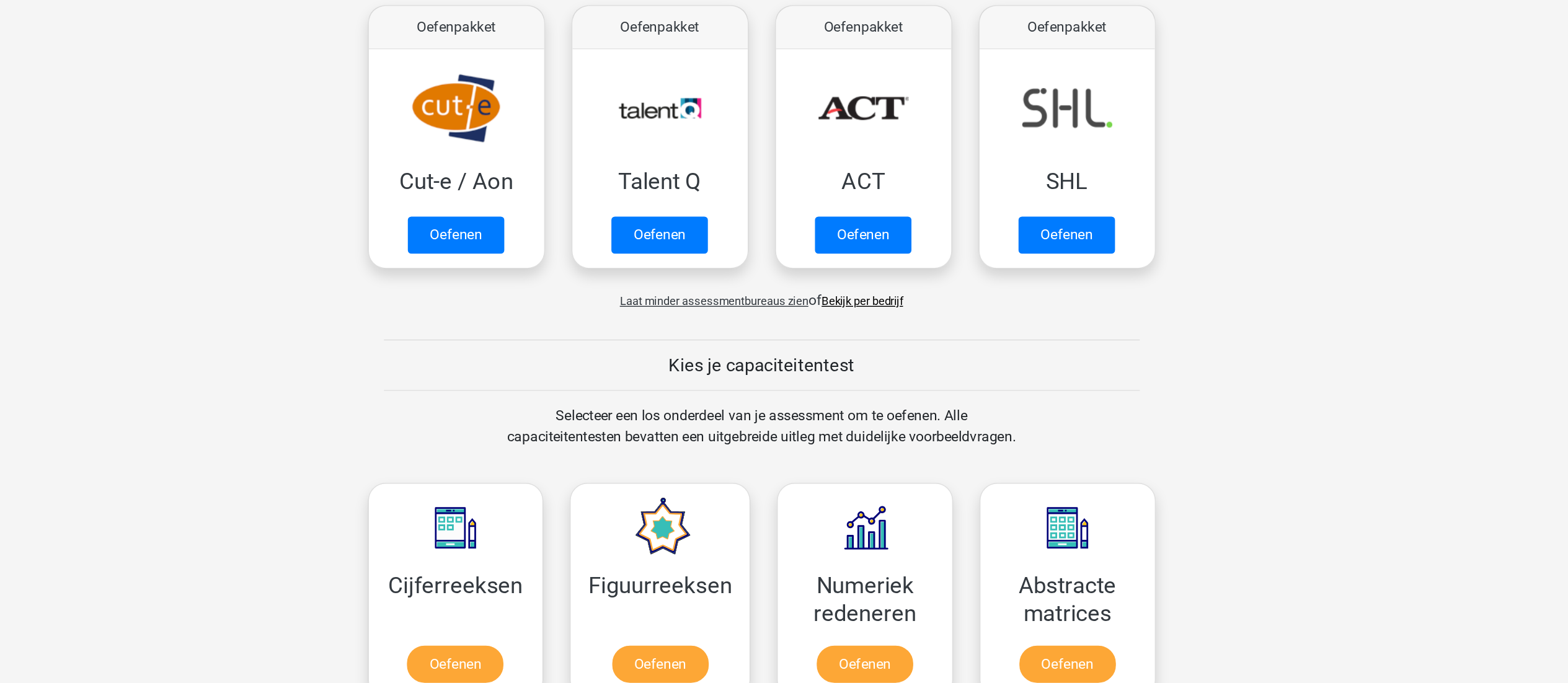
click at [864, 293] on link "Bekijk per bedrijf" at bounding box center [855, 293] width 57 height 9
